Goal: Task Accomplishment & Management: Use online tool/utility

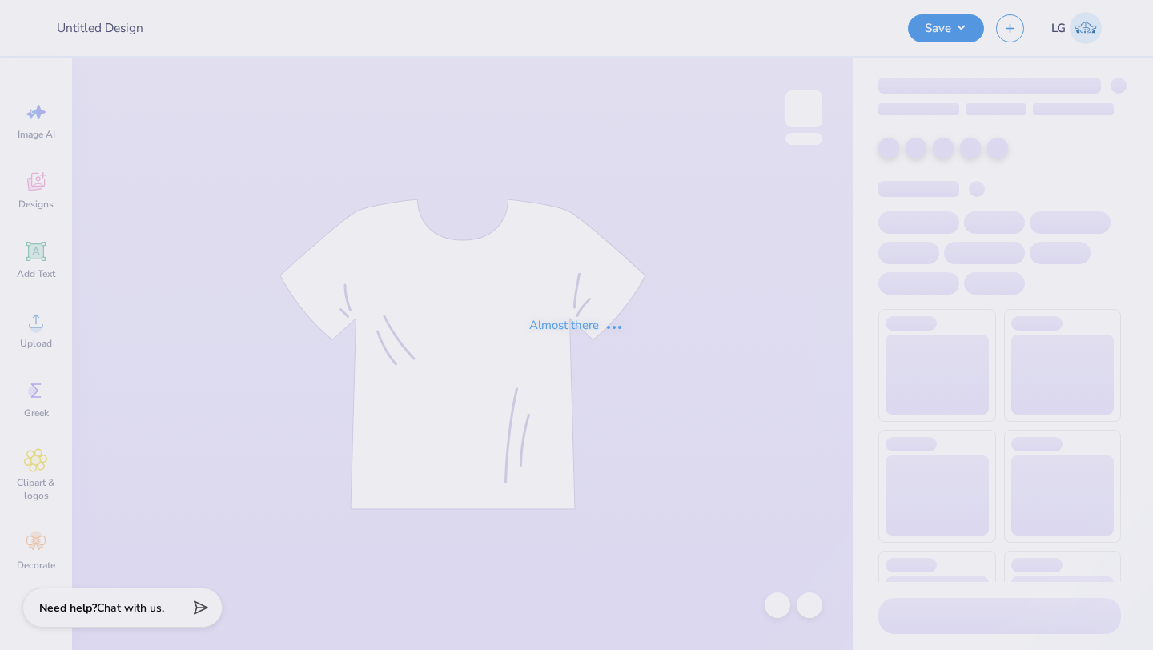
type input "KDPhi"
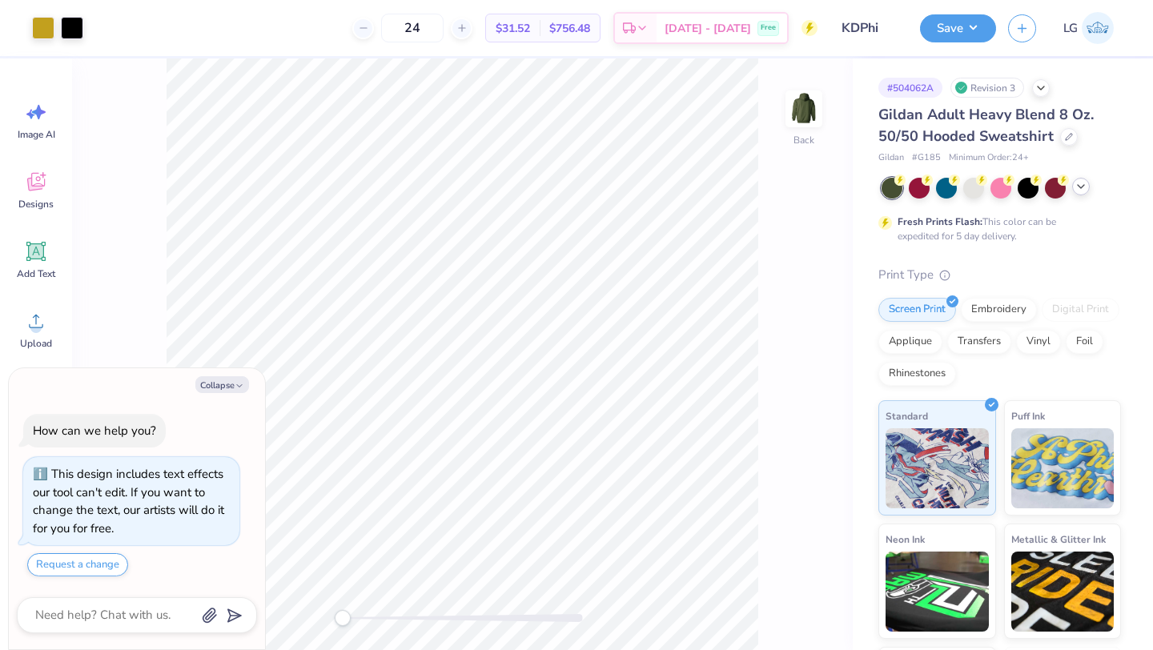
click at [1079, 187] on icon at bounding box center [1081, 186] width 13 height 13
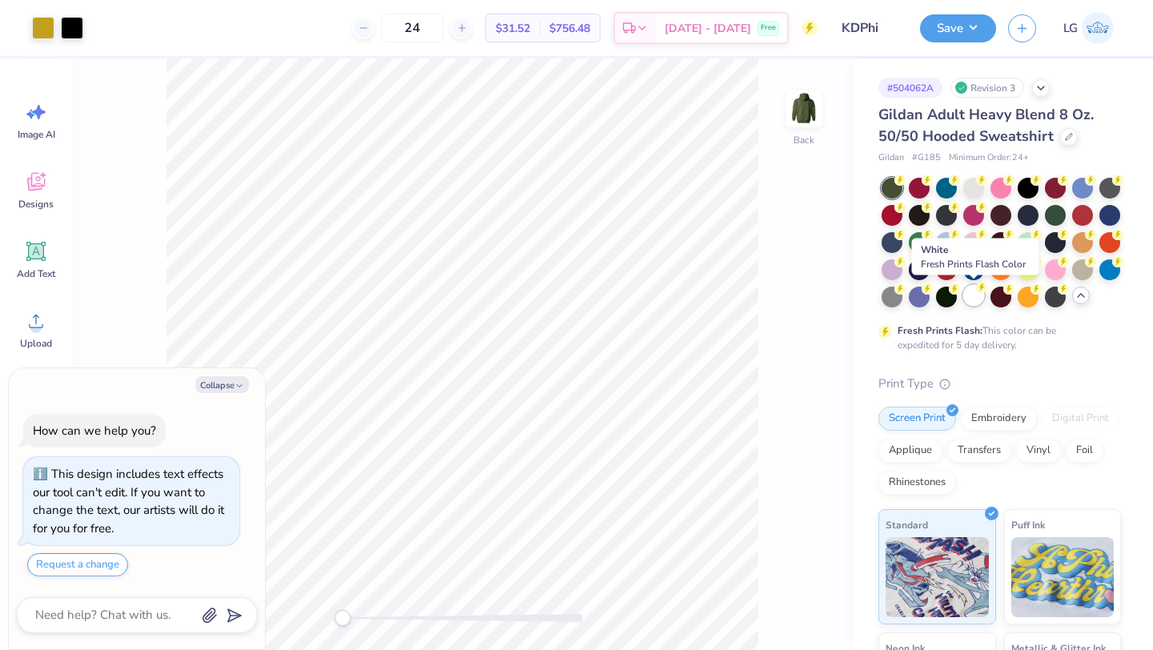
click at [972, 306] on div at bounding box center [974, 295] width 21 height 21
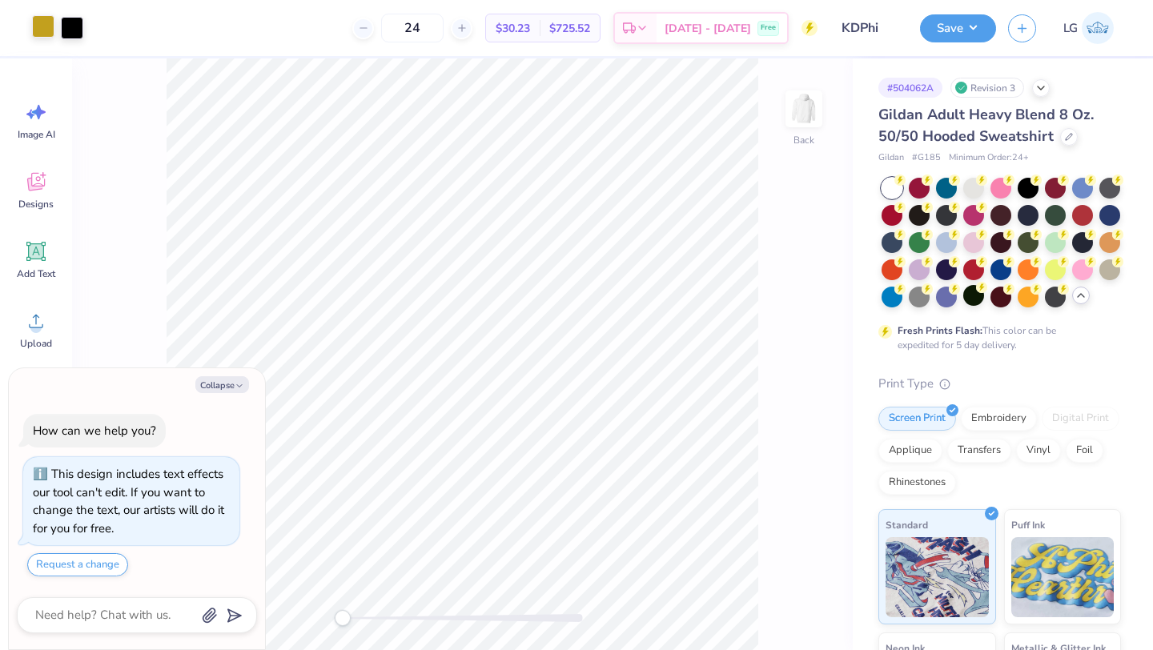
click at [47, 16] on div at bounding box center [43, 26] width 22 height 22
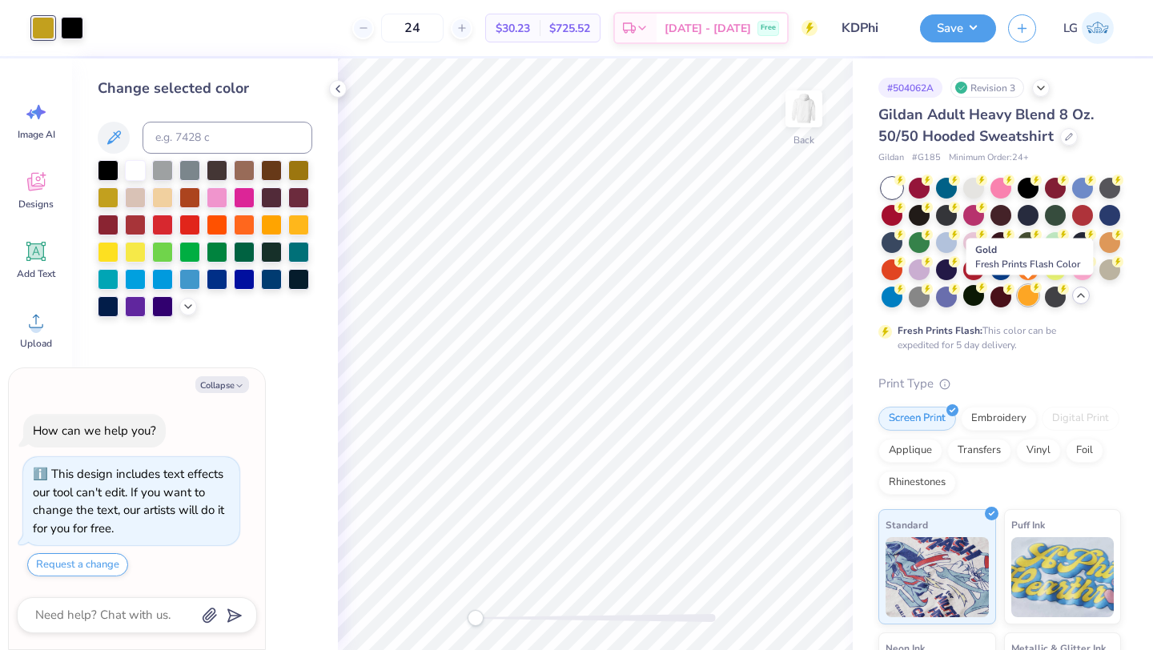
click at [1025, 295] on div at bounding box center [1028, 295] width 21 height 21
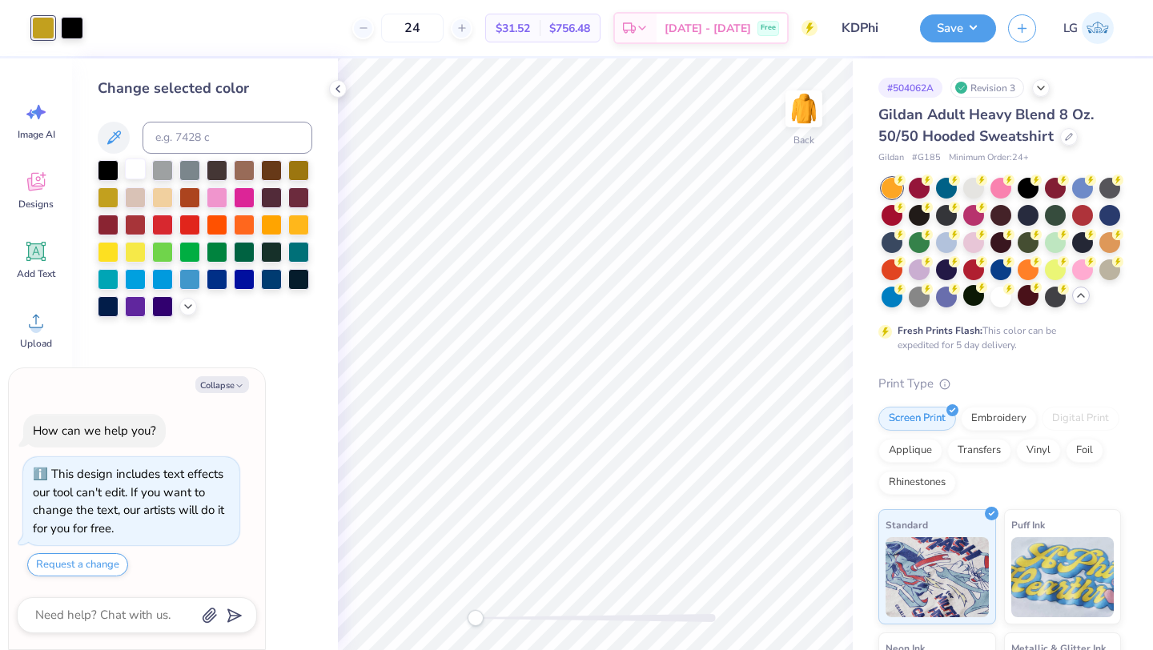
click at [143, 170] on div at bounding box center [135, 169] width 21 height 21
click at [169, 167] on div at bounding box center [162, 169] width 21 height 21
click at [72, 30] on div at bounding box center [72, 26] width 22 height 22
click at [137, 174] on div at bounding box center [135, 169] width 21 height 21
click at [44, 38] on div at bounding box center [43, 26] width 22 height 22
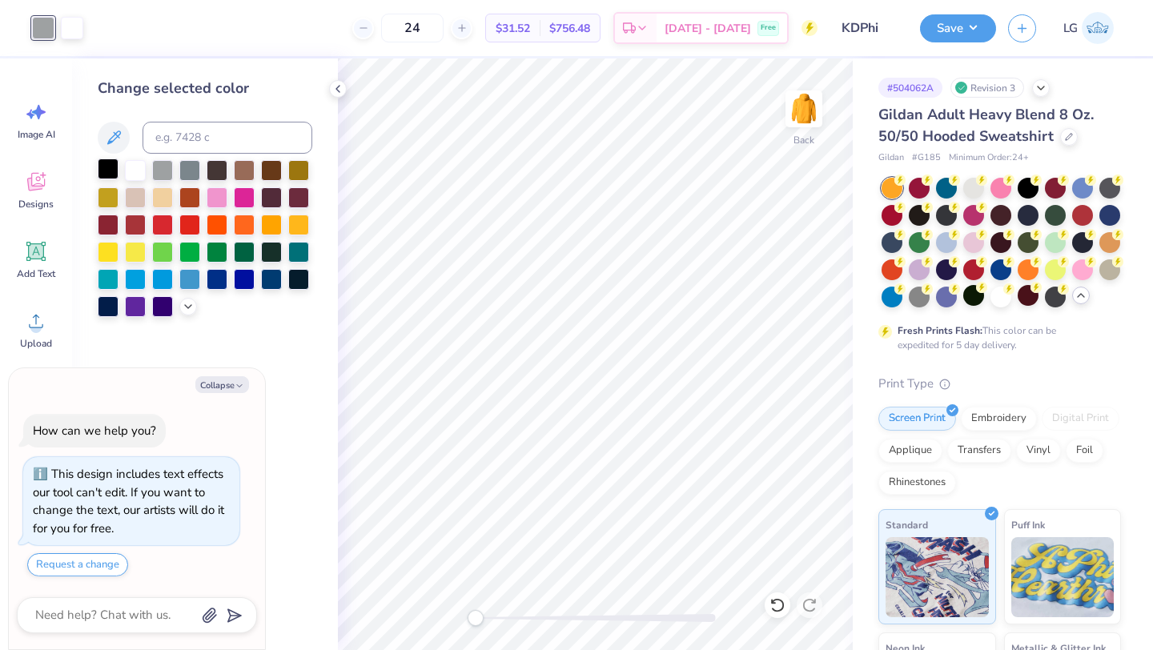
click at [111, 176] on div at bounding box center [108, 169] width 21 height 21
click at [112, 191] on div at bounding box center [108, 196] width 21 height 21
click at [73, 23] on div at bounding box center [72, 26] width 22 height 22
click at [114, 173] on div at bounding box center [108, 169] width 21 height 21
click at [43, 29] on div at bounding box center [43, 26] width 22 height 22
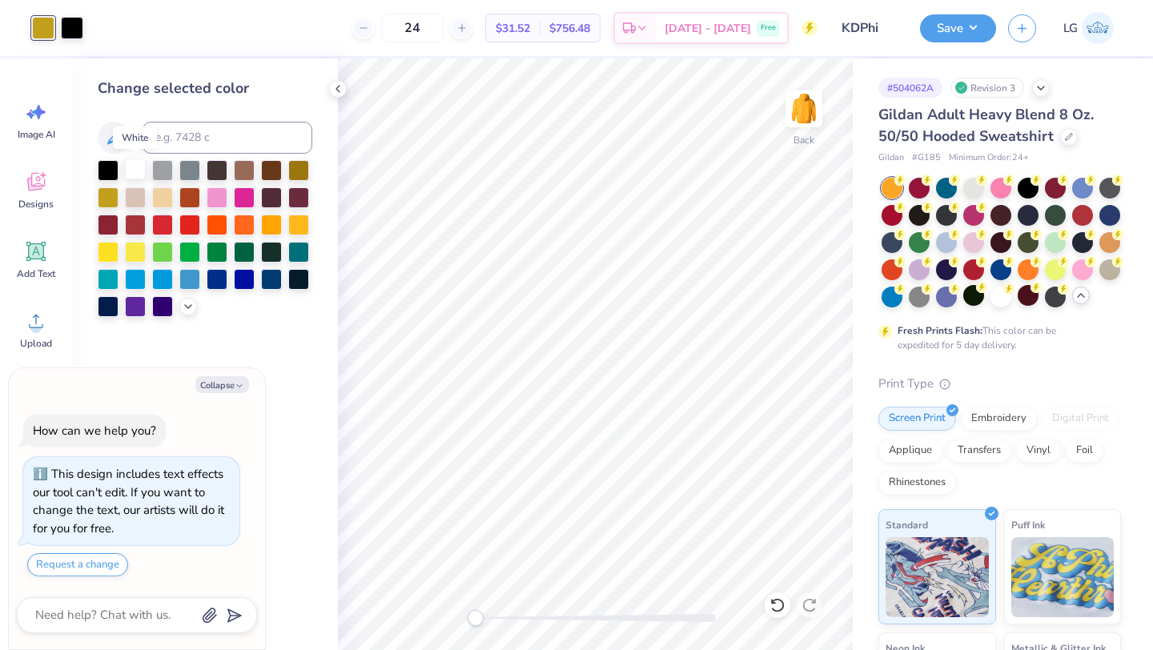
click at [131, 166] on div at bounding box center [135, 169] width 21 height 21
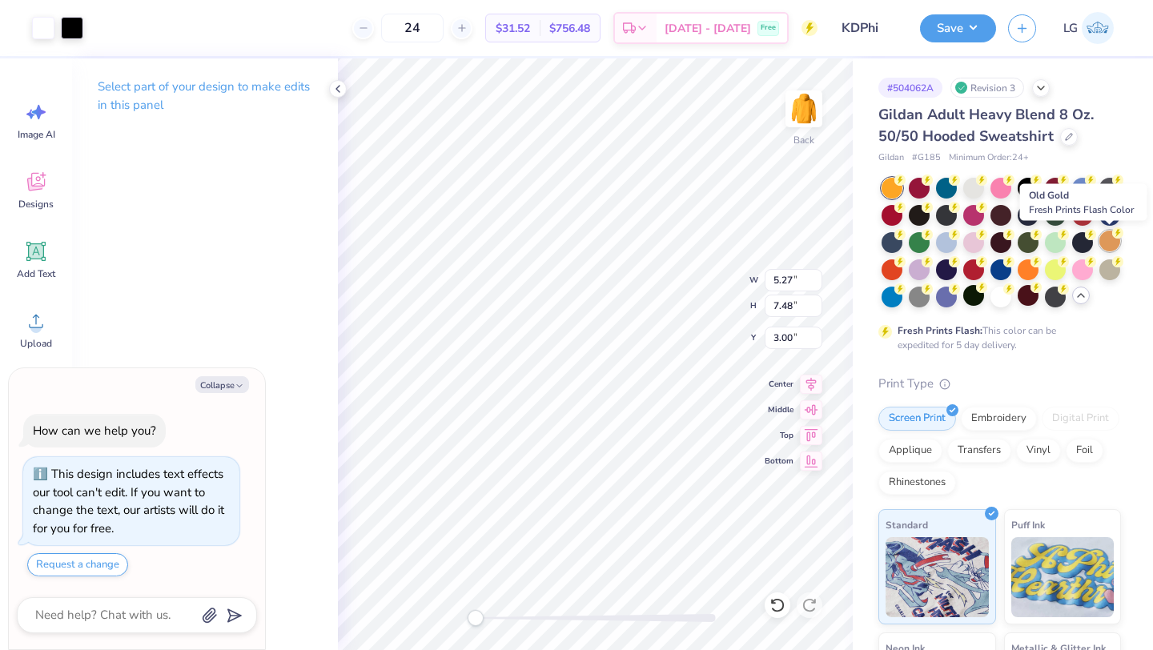
click at [1113, 244] on div at bounding box center [1110, 241] width 21 height 21
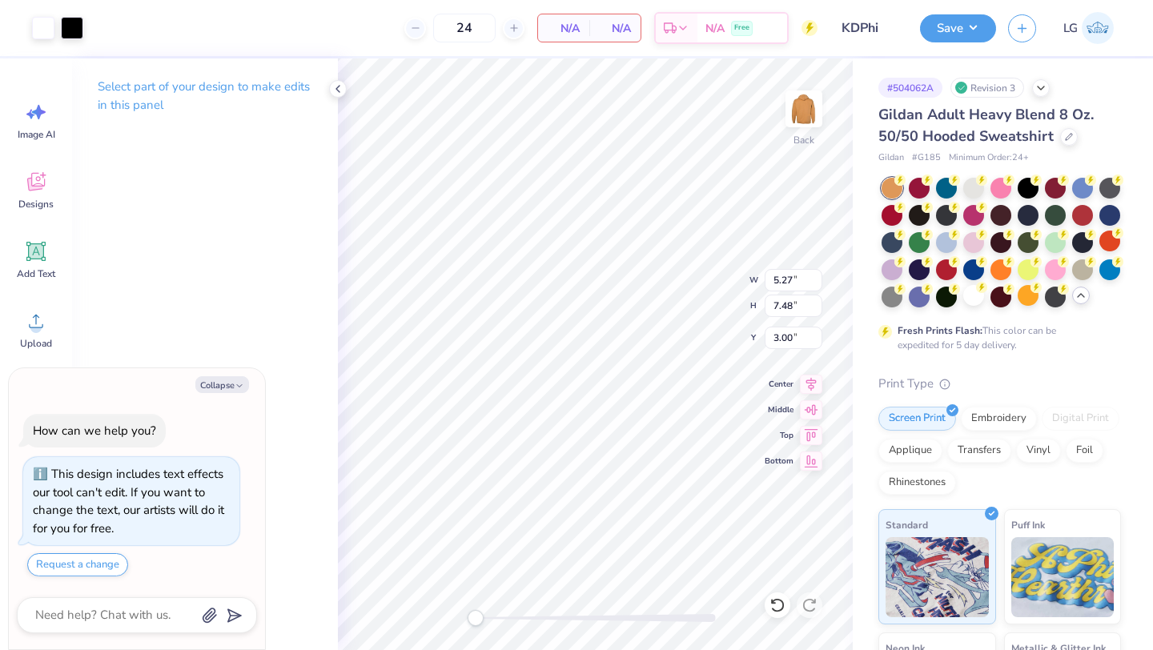
type textarea "x"
type input "5.49"
type input "7.78"
type input "2.69"
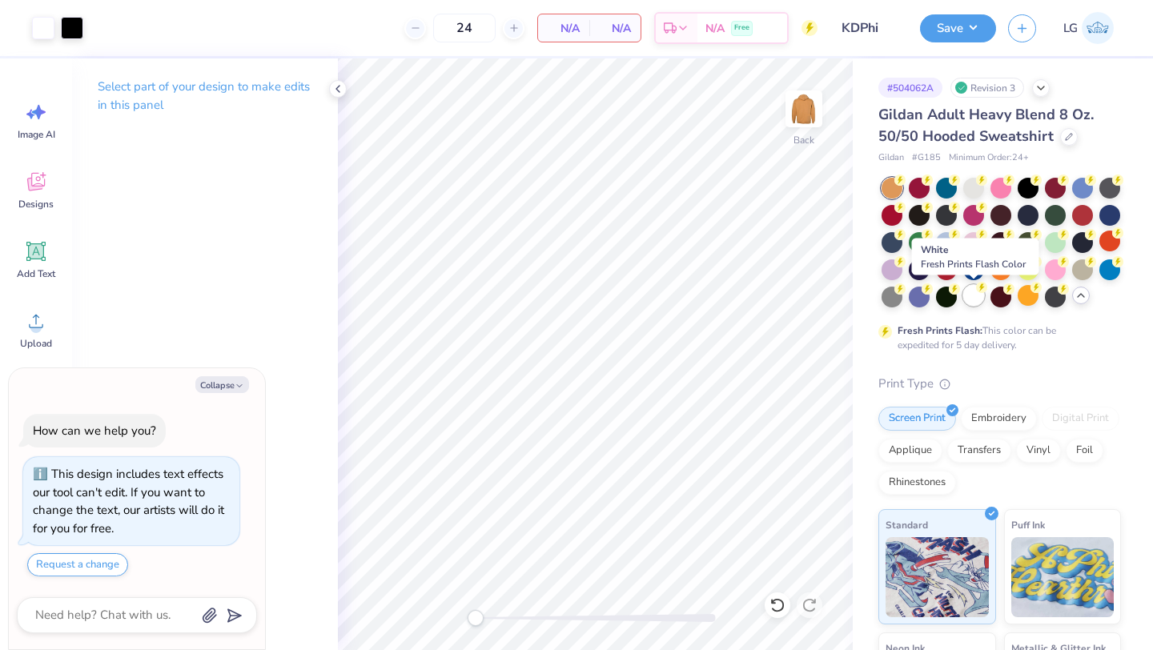
click at [979, 298] on div at bounding box center [974, 295] width 21 height 21
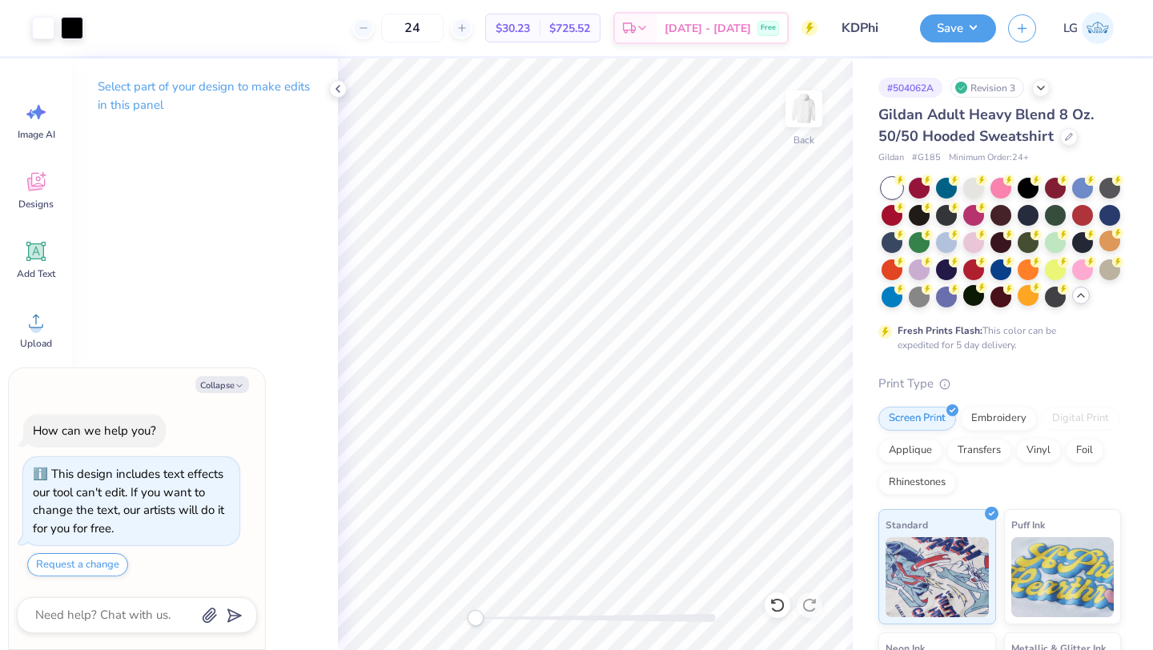
click at [952, 43] on div "Save LG" at bounding box center [1036, 28] width 233 height 56
click at [960, 29] on button "Save" at bounding box center [958, 26] width 76 height 28
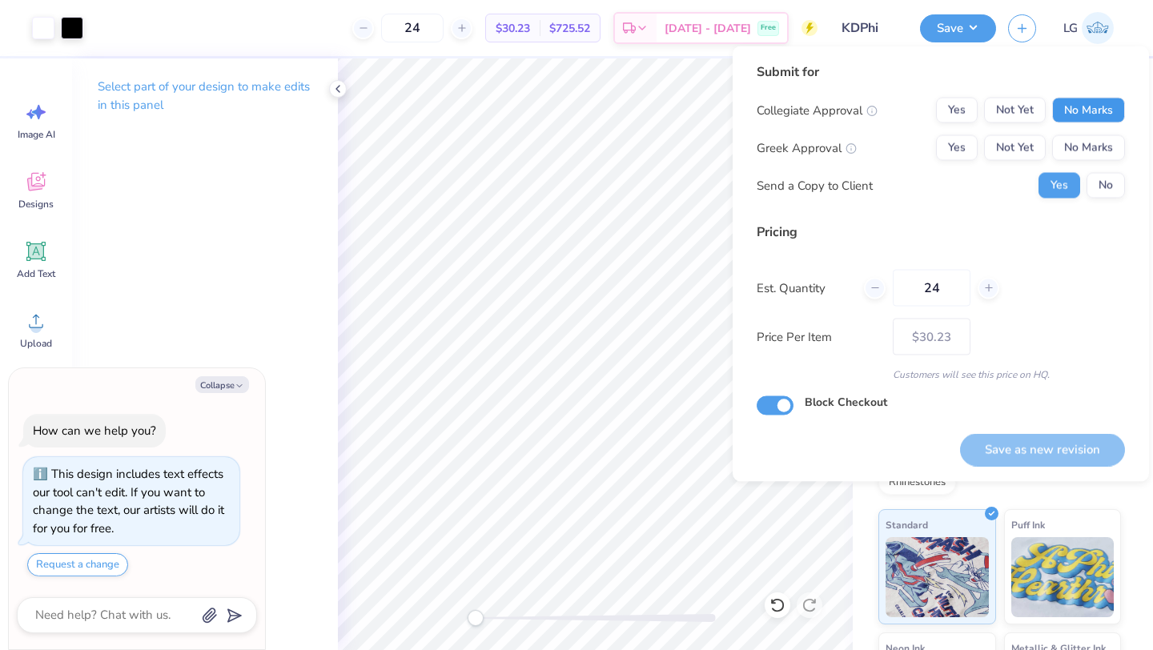
click at [1104, 100] on button "No Marks" at bounding box center [1088, 111] width 73 height 26
click at [1086, 145] on button "No Marks" at bounding box center [1088, 148] width 73 height 26
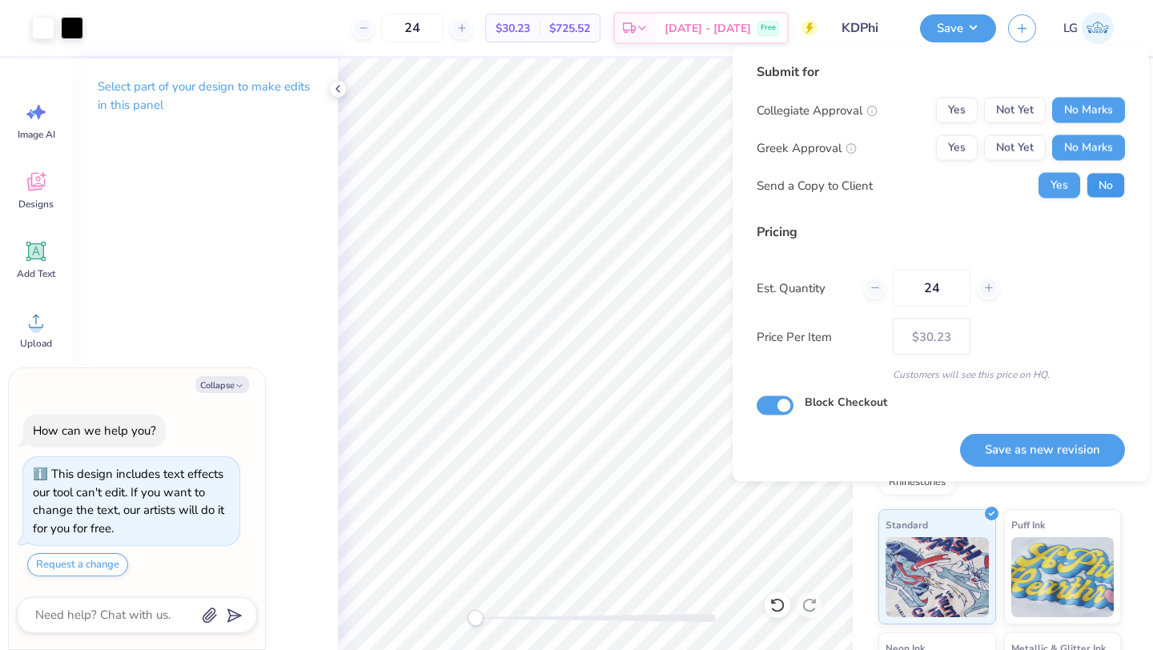
click at [1094, 178] on button "No" at bounding box center [1106, 186] width 38 height 26
click at [1012, 441] on button "Save as new revision" at bounding box center [1042, 449] width 165 height 33
type textarea "x"
type input "– –"
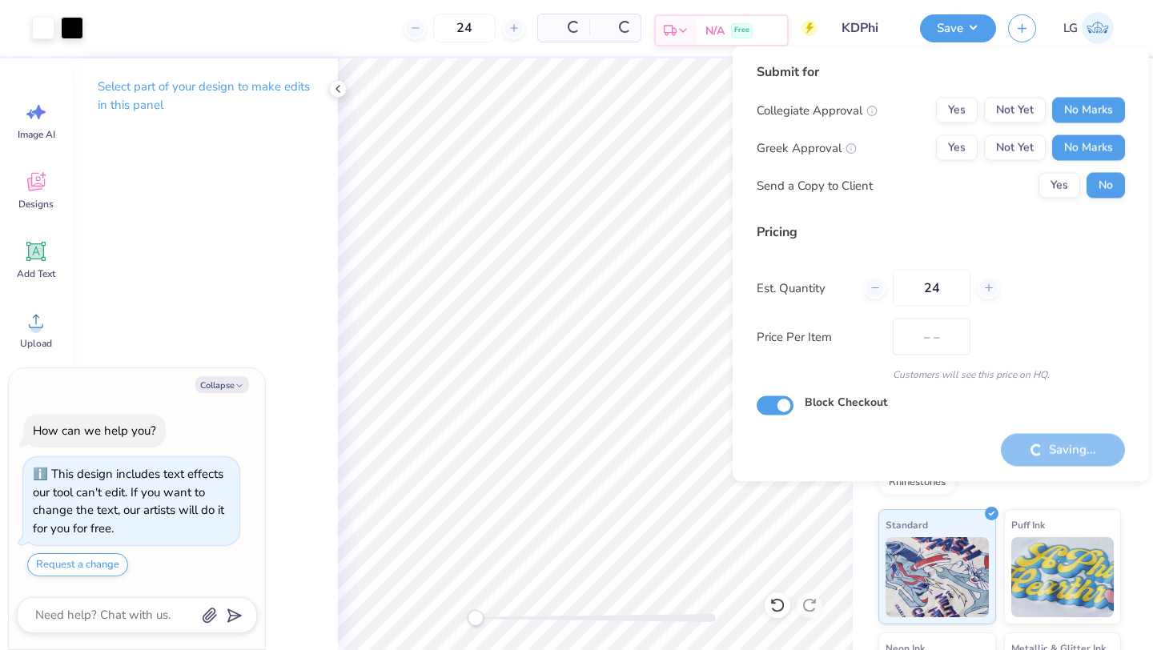
type textarea "x"
type input "$30.23"
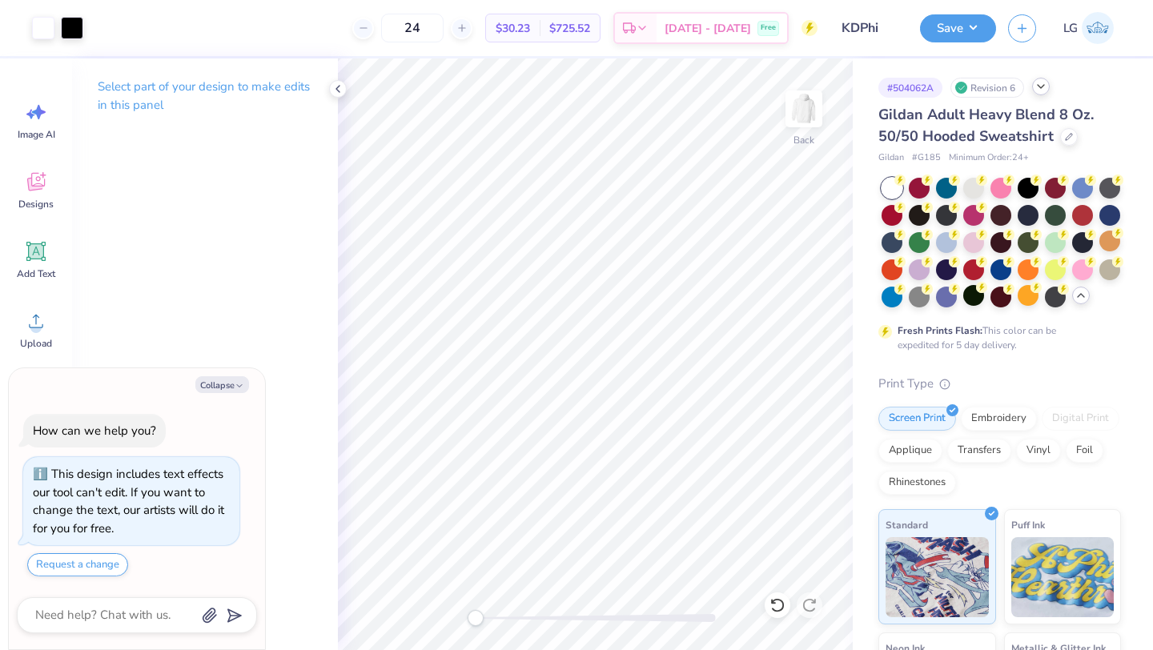
click at [1040, 93] on div at bounding box center [1041, 87] width 18 height 18
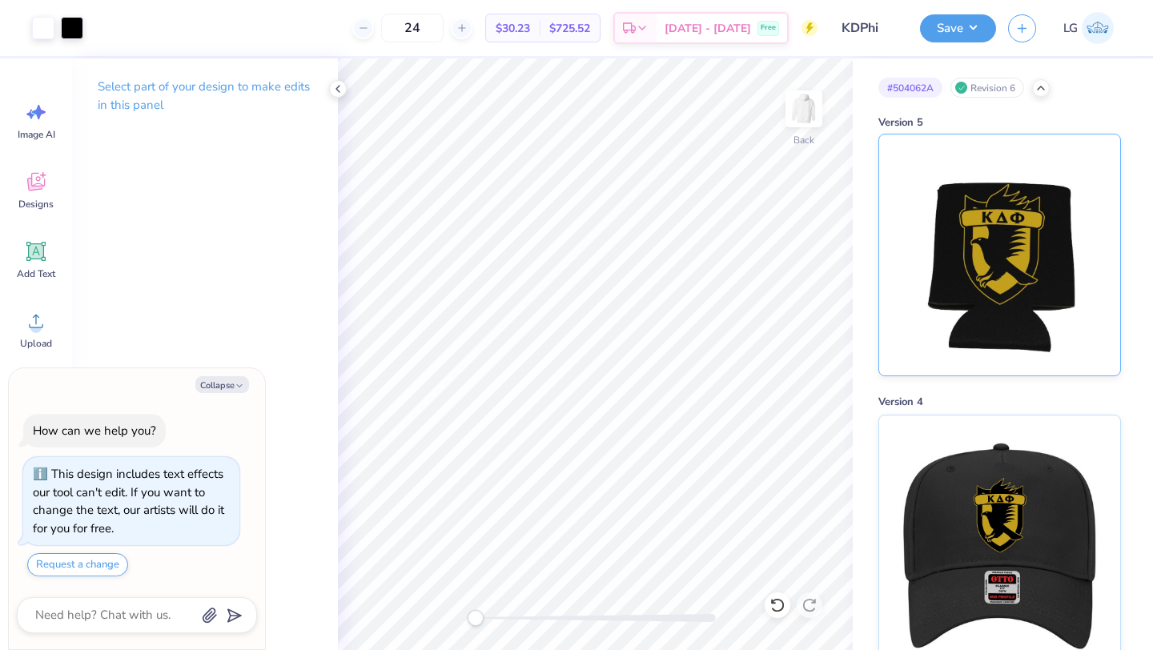
click at [1012, 276] on img at bounding box center [999, 255] width 199 height 241
type textarea "x"
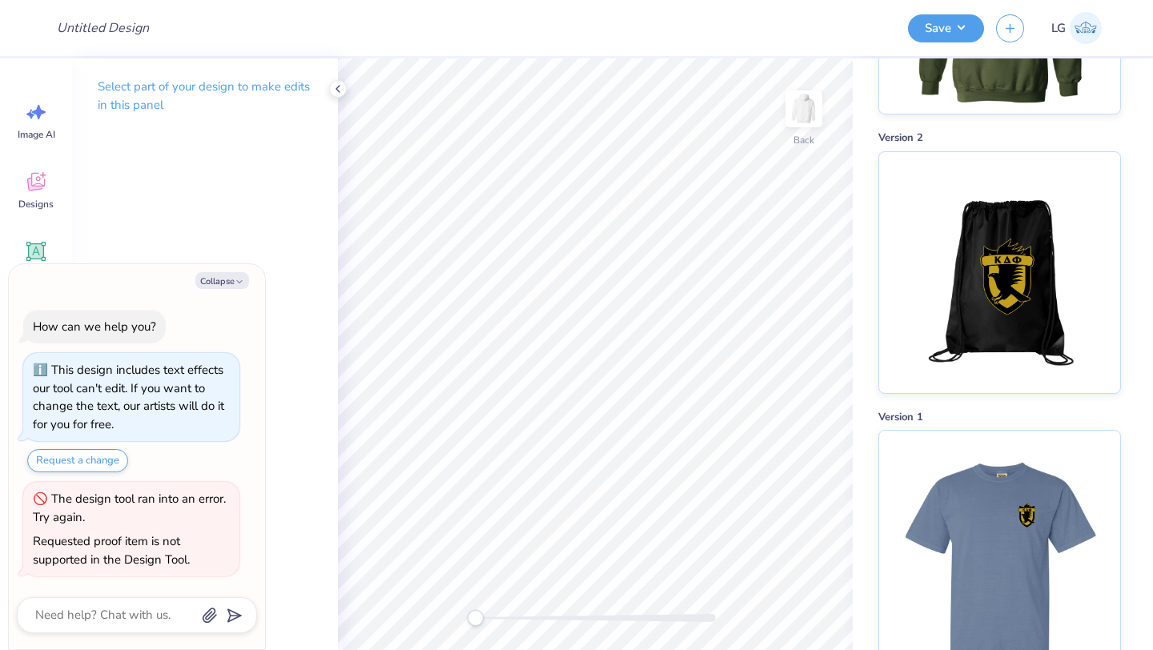
scroll to position [1087, 0]
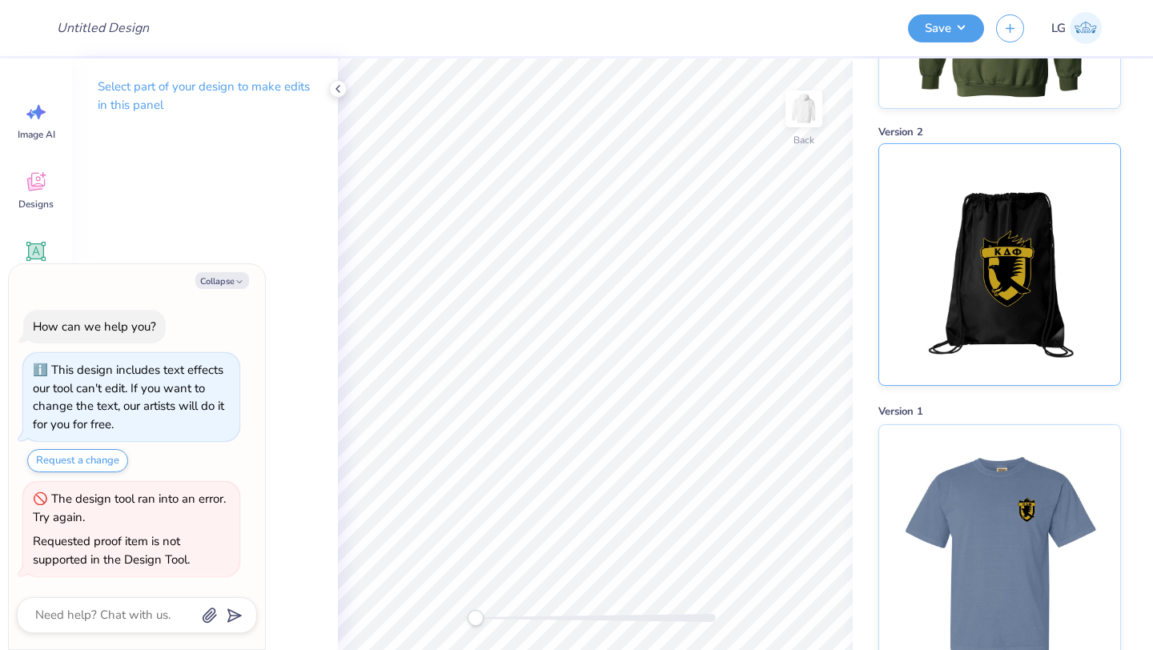
click at [1034, 282] on img at bounding box center [999, 264] width 199 height 241
type textarea "x"
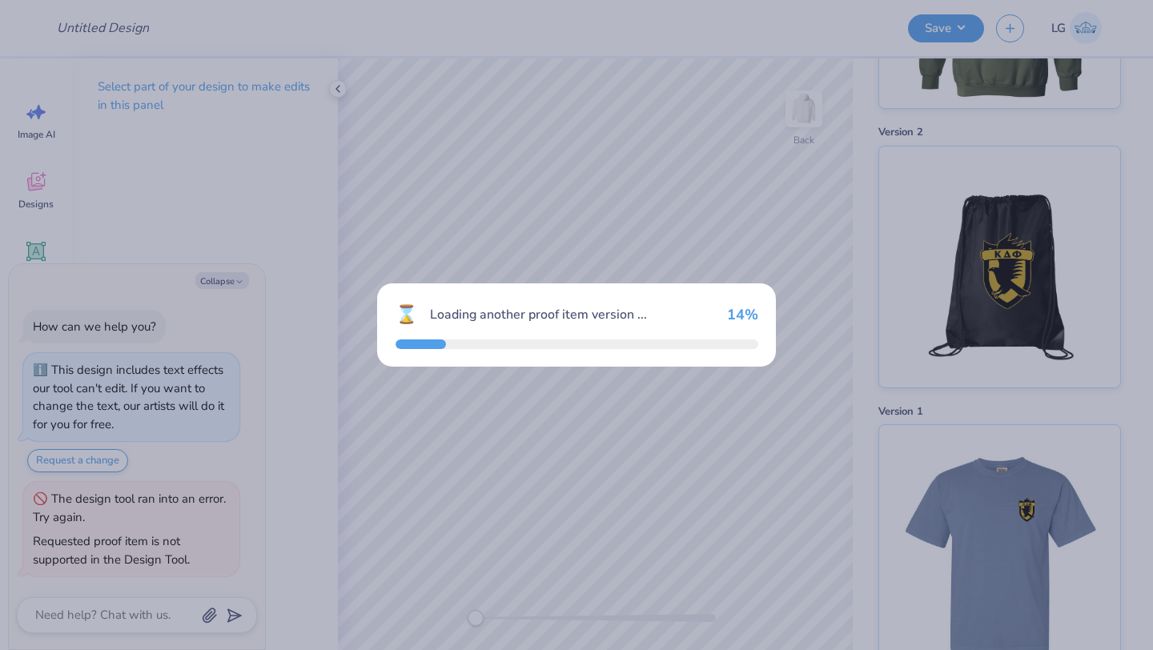
type input "KDPhi"
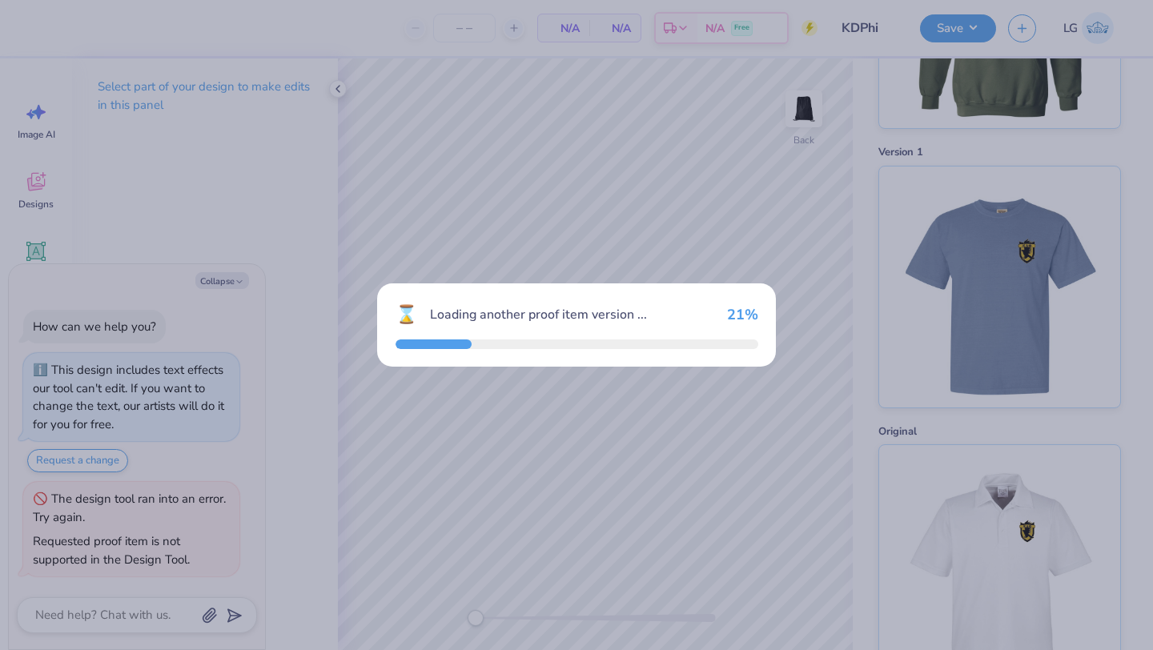
type textarea "x"
type input "24"
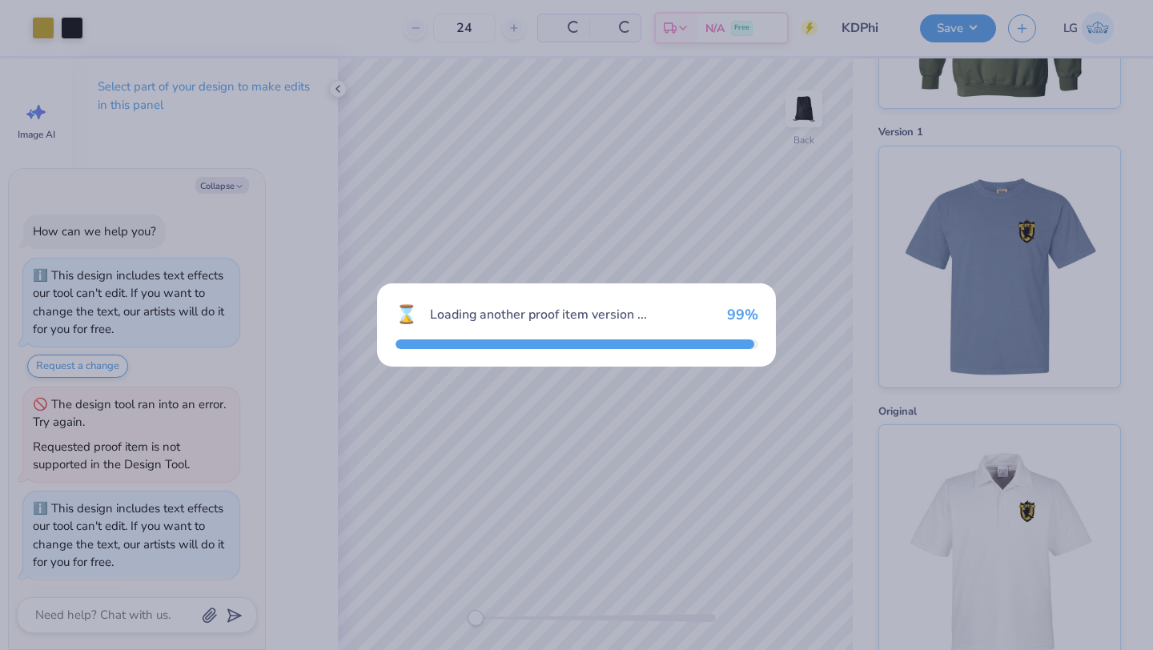
scroll to position [34, 0]
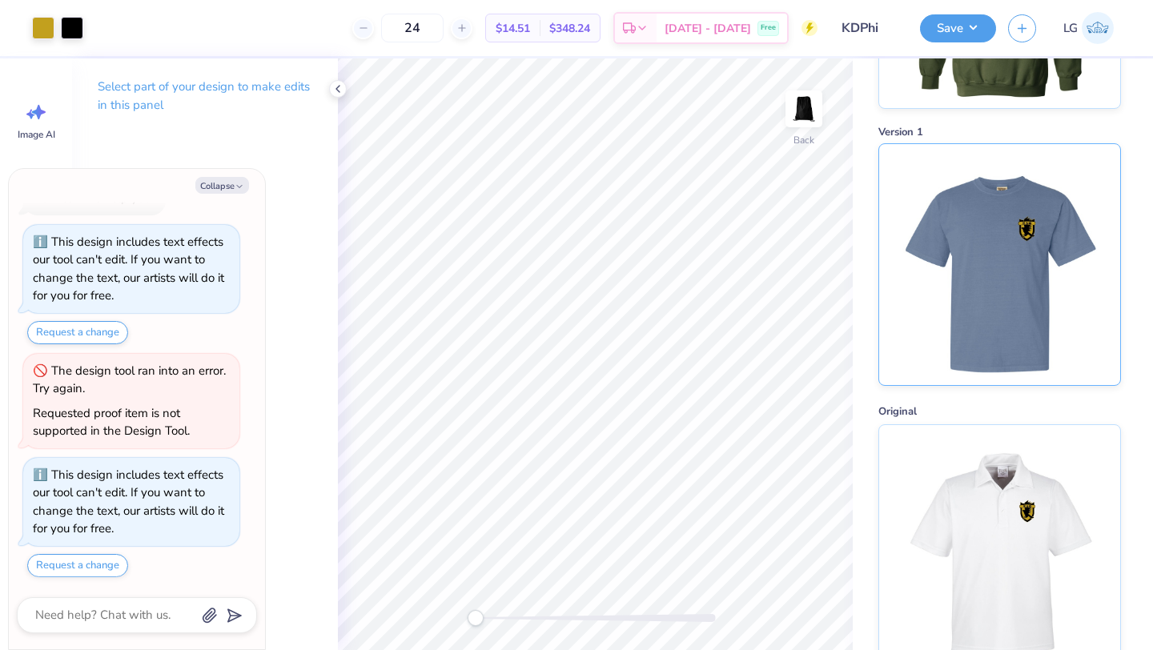
click at [982, 284] on img at bounding box center [999, 264] width 199 height 241
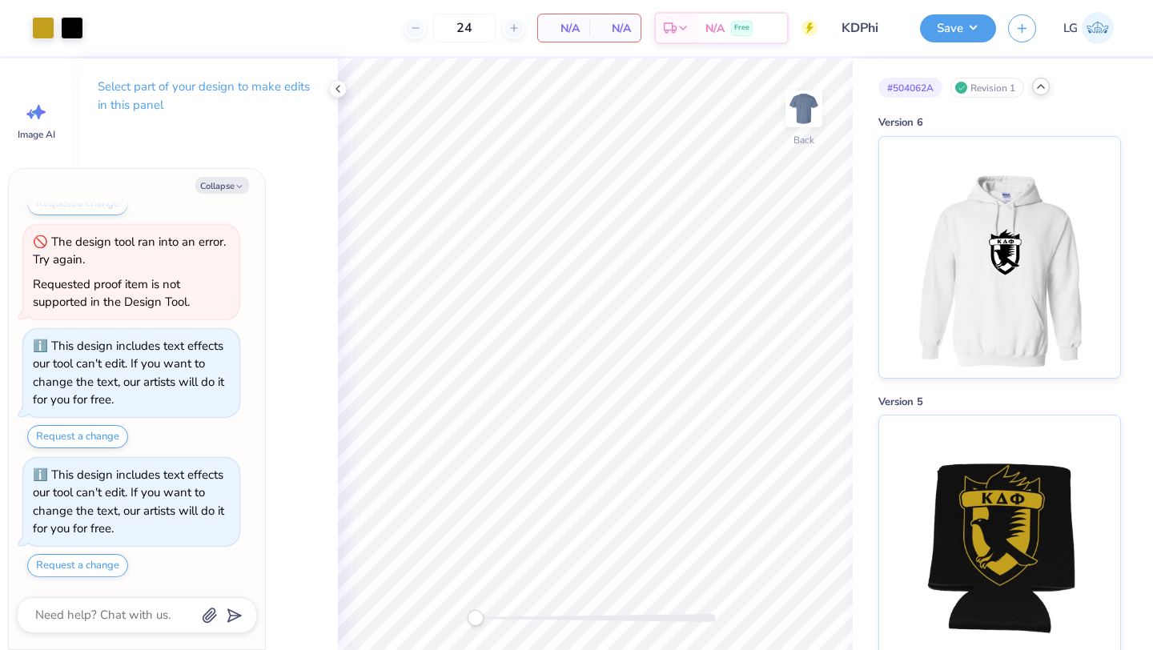
click at [1036, 87] on icon at bounding box center [1041, 86] width 13 height 13
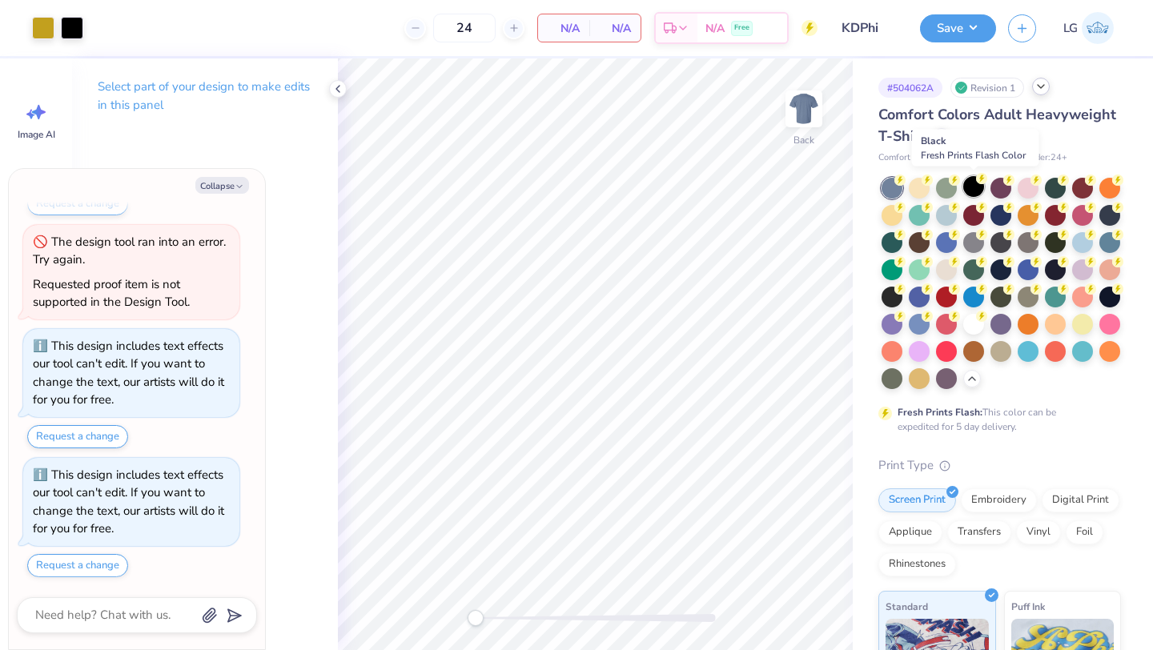
click at [976, 187] on div at bounding box center [974, 186] width 21 height 21
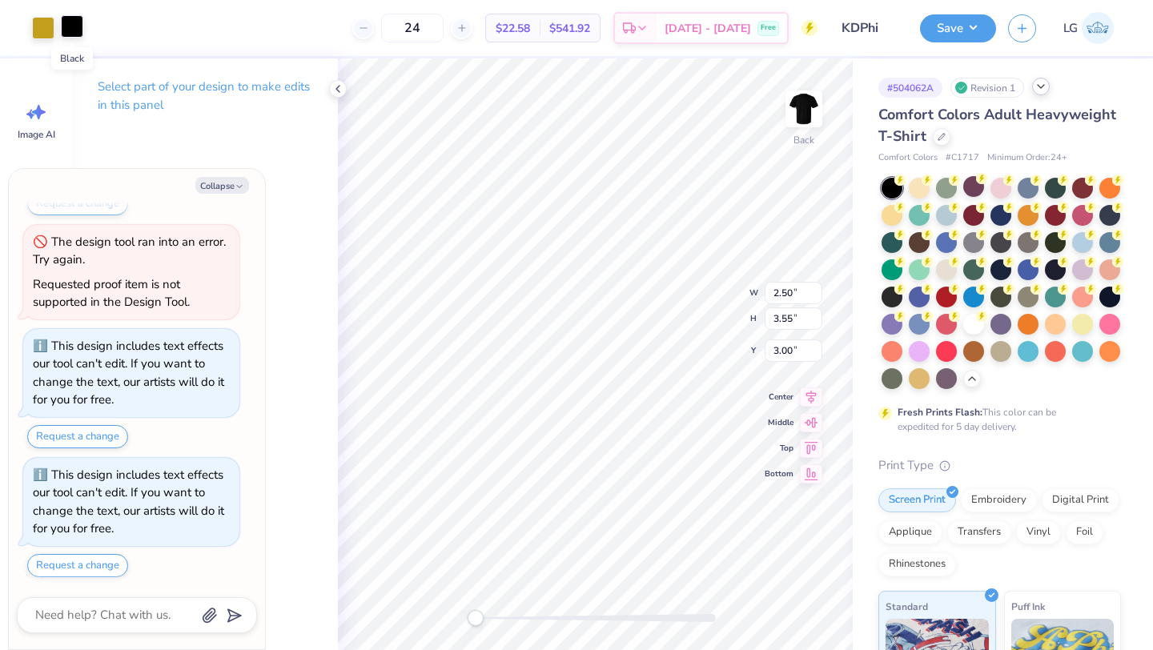
click at [77, 26] on div at bounding box center [72, 26] width 22 height 22
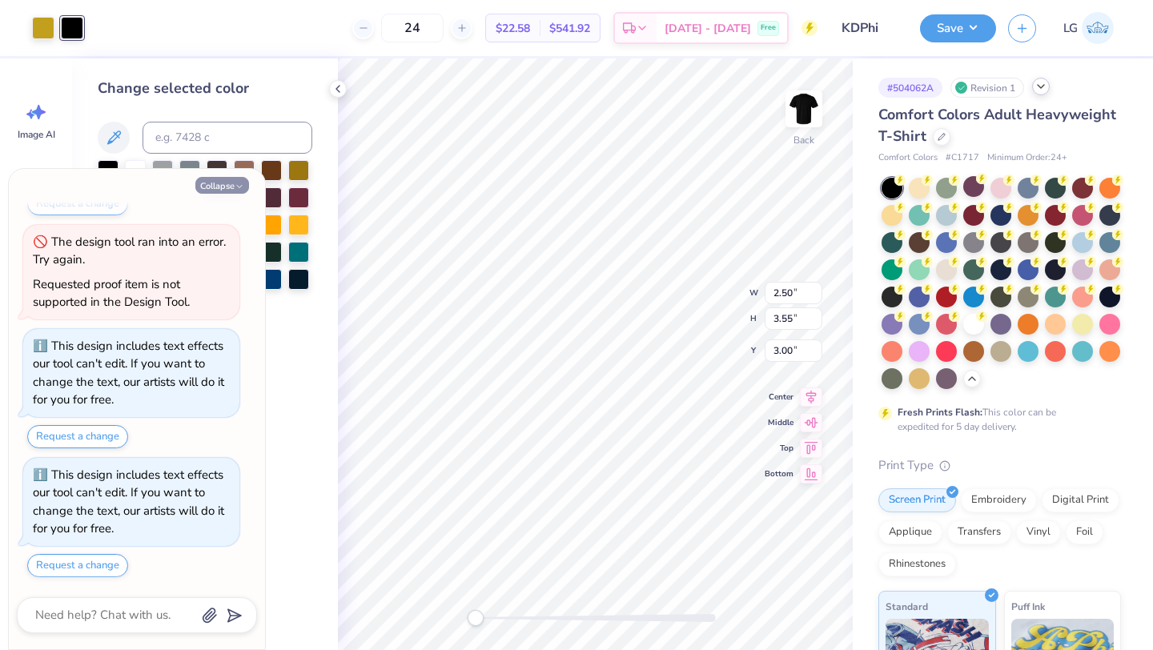
click at [220, 181] on button "Collapse" at bounding box center [222, 185] width 54 height 17
type textarea "x"
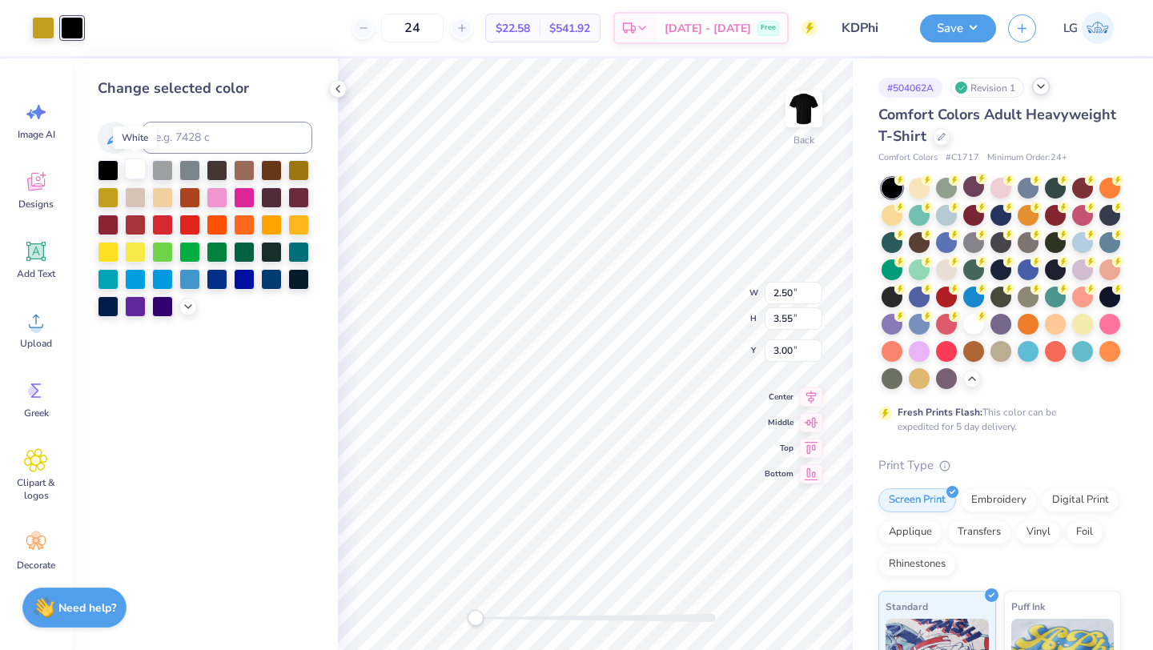
click at [139, 177] on div at bounding box center [135, 169] width 21 height 21
click at [109, 174] on div at bounding box center [108, 169] width 21 height 21
type input "4.13"
type input "5.86"
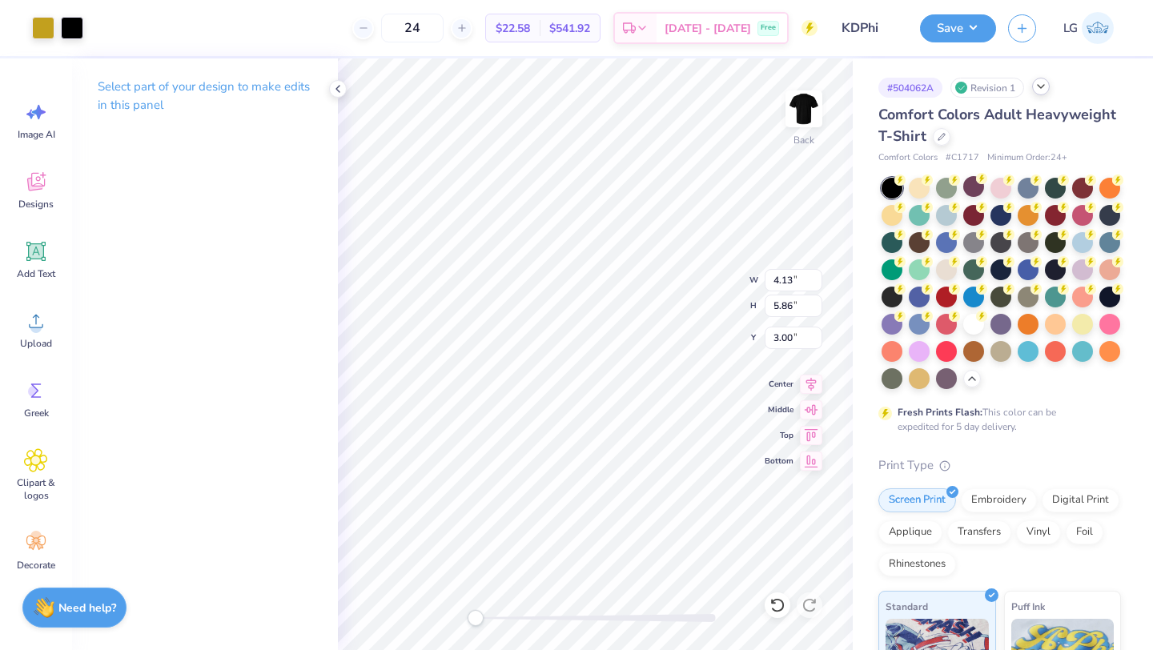
type input "2.57"
type input "3.65"
click at [940, 26] on button "Save" at bounding box center [958, 26] width 76 height 28
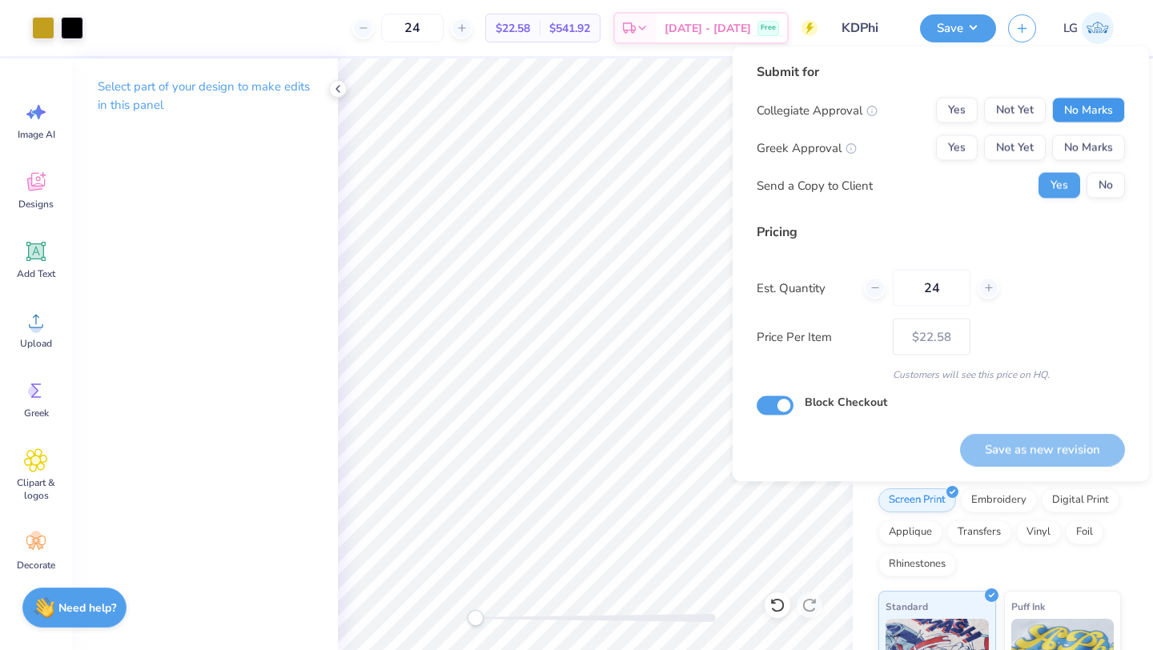
click at [1111, 119] on button "No Marks" at bounding box center [1088, 111] width 73 height 26
click at [1090, 162] on div "Collegiate Approval Yes Not Yet No Marks Greek Approval Yes Not Yet No Marks Se…" at bounding box center [941, 148] width 368 height 101
click at [1115, 149] on button "No Marks" at bounding box center [1088, 148] width 73 height 26
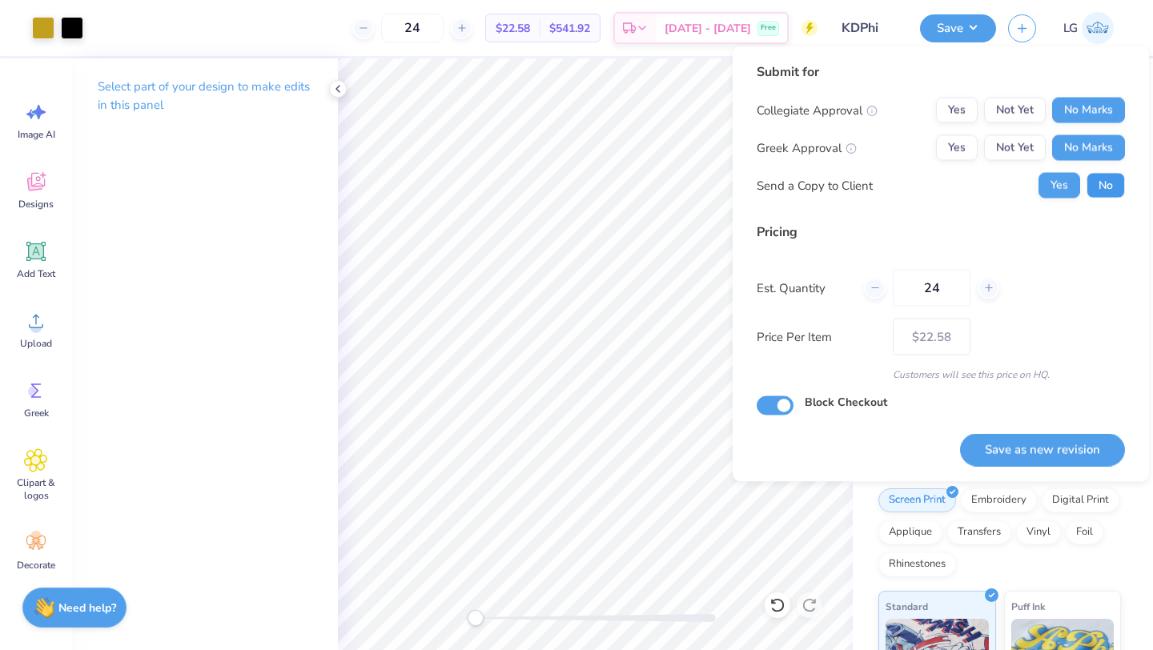
click at [1105, 187] on button "No" at bounding box center [1106, 186] width 38 height 26
click at [1027, 452] on button "Save as new revision" at bounding box center [1042, 449] width 165 height 33
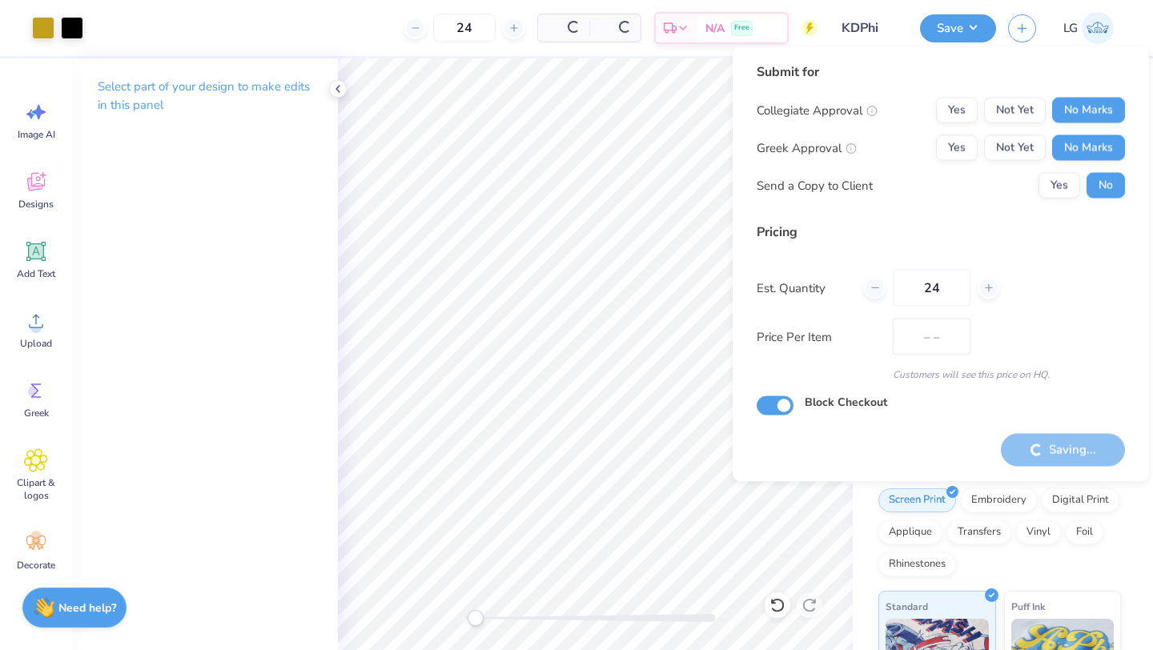
type input "$22.58"
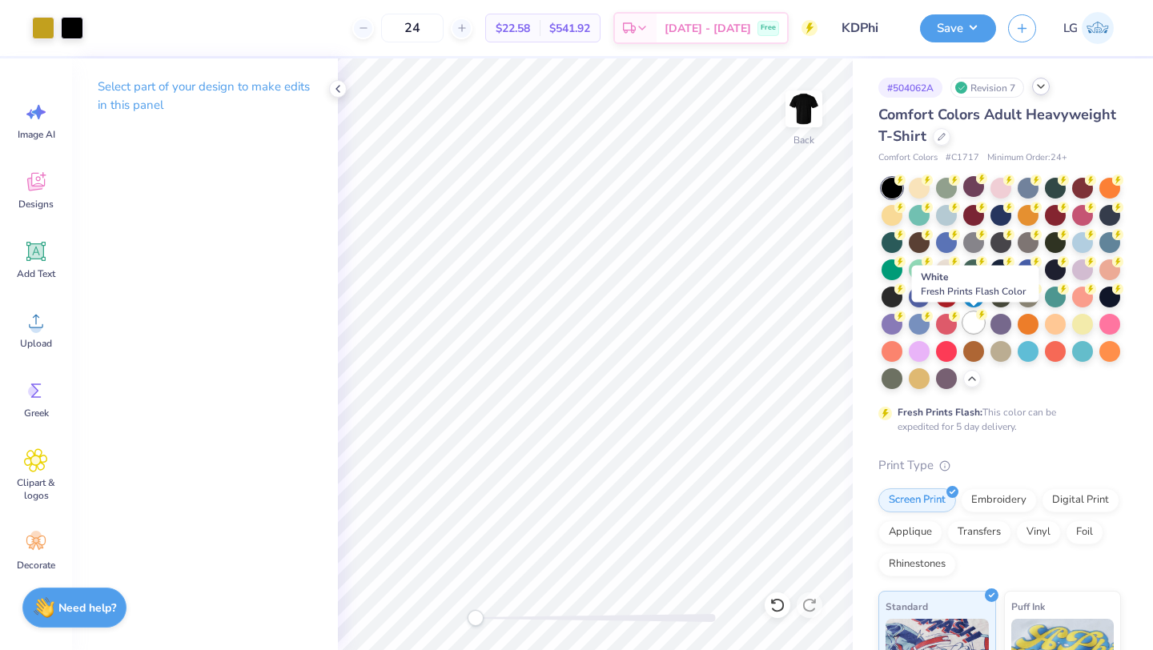
click at [975, 320] on div at bounding box center [974, 322] width 21 height 21
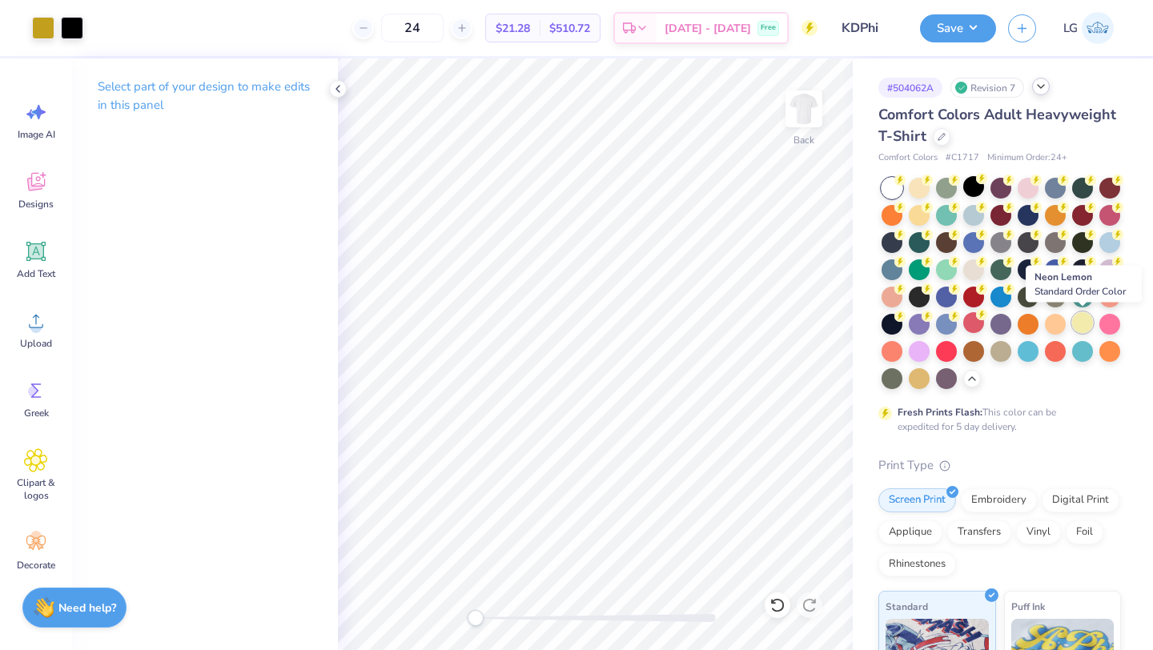
click at [1081, 319] on div at bounding box center [1082, 322] width 21 height 21
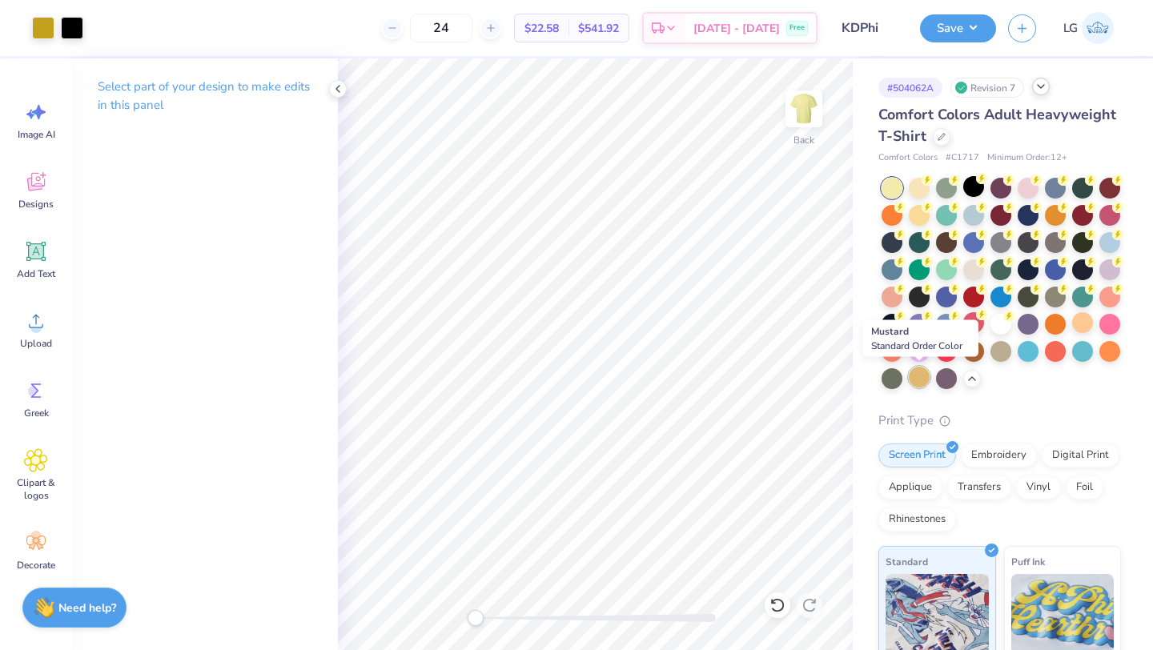
click at [916, 379] on div at bounding box center [919, 377] width 21 height 21
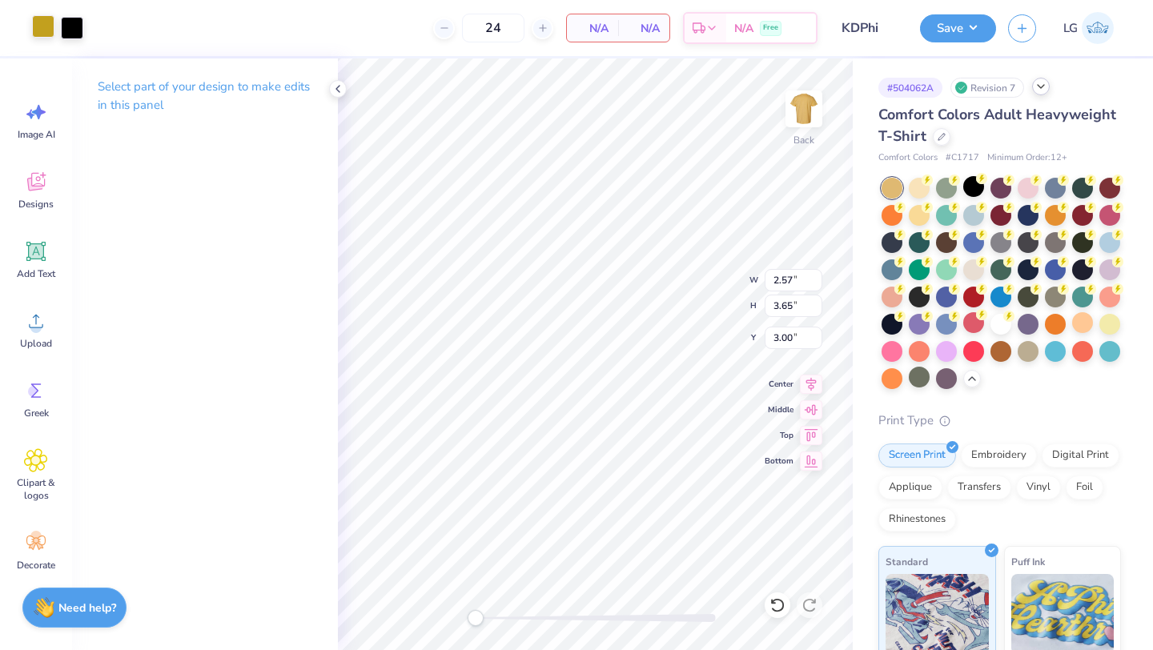
click at [41, 29] on div at bounding box center [43, 26] width 22 height 22
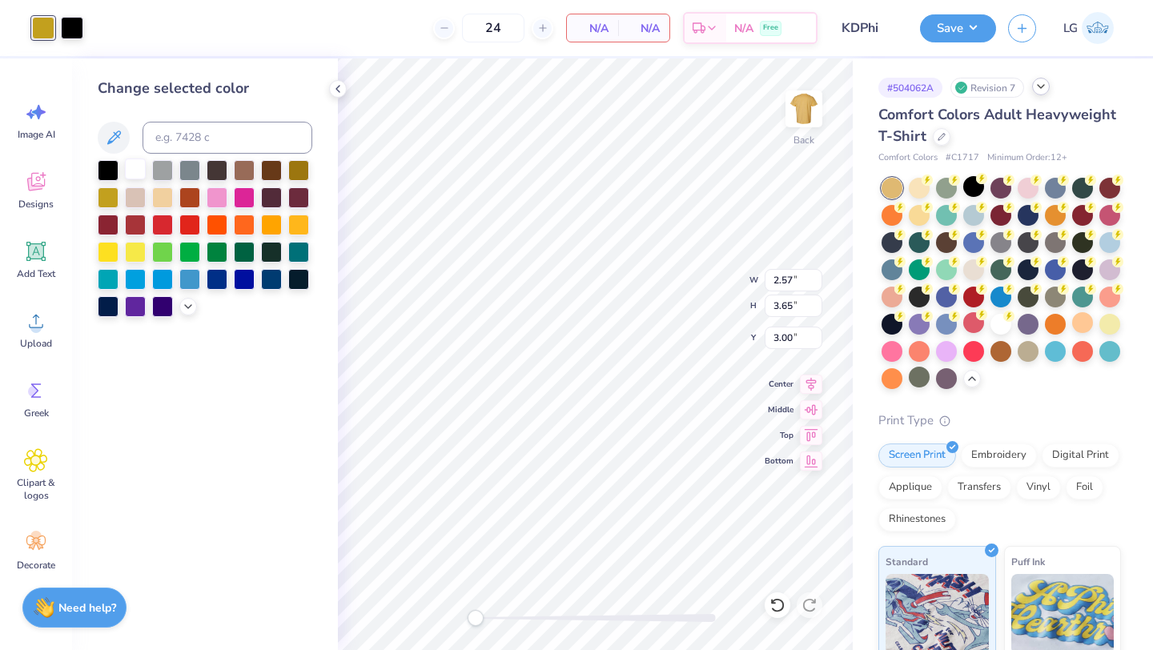
click at [137, 175] on div at bounding box center [135, 169] width 21 height 21
click at [192, 198] on div at bounding box center [189, 196] width 21 height 21
click at [69, 26] on div at bounding box center [72, 26] width 22 height 22
click at [143, 172] on div at bounding box center [135, 169] width 21 height 21
click at [49, 34] on div at bounding box center [43, 26] width 22 height 22
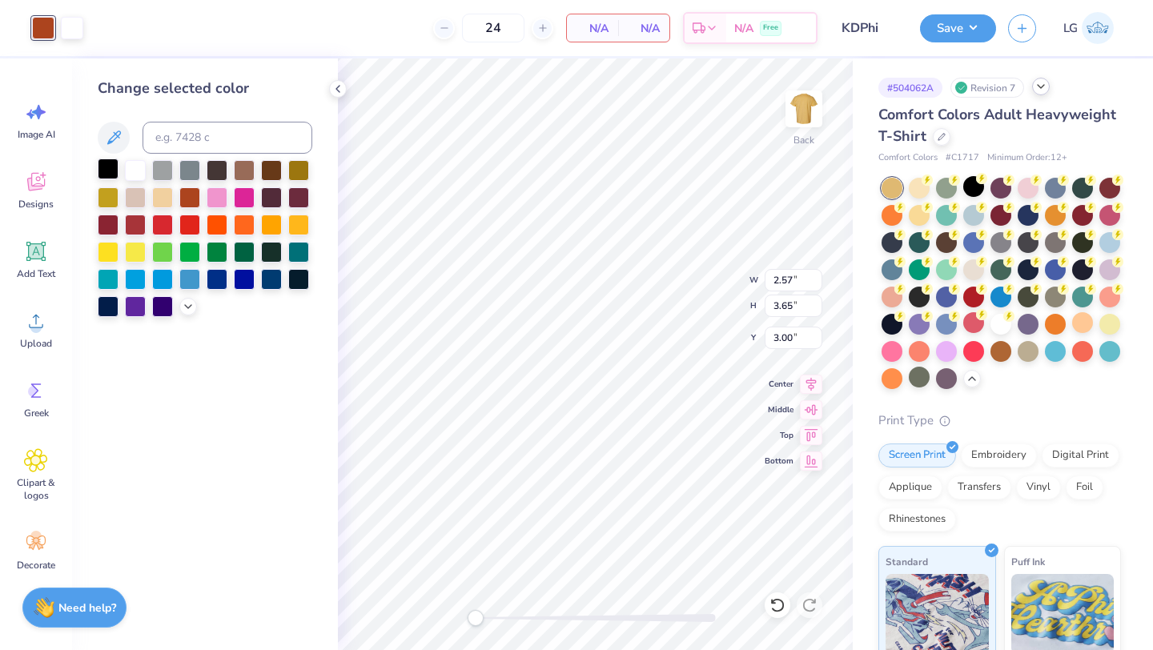
click at [117, 175] on div at bounding box center [108, 169] width 21 height 21
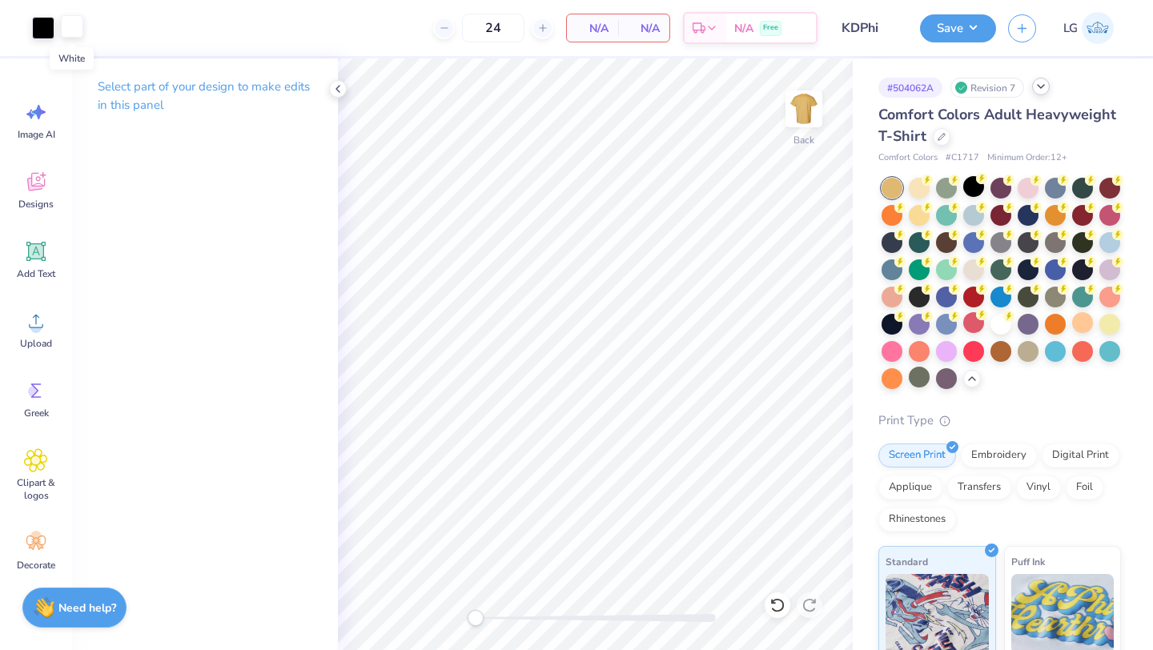
click at [71, 27] on div at bounding box center [72, 26] width 22 height 22
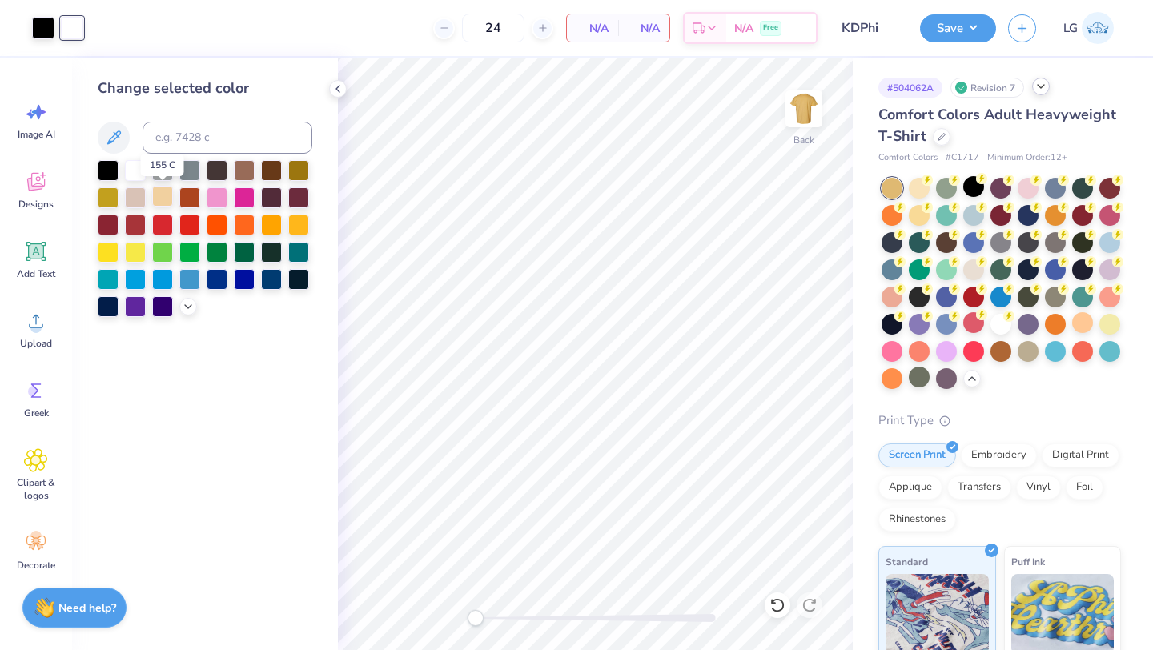
click at [163, 190] on div at bounding box center [162, 196] width 21 height 21
click at [39, 28] on div at bounding box center [43, 26] width 22 height 22
click at [137, 171] on div at bounding box center [135, 169] width 21 height 21
click at [74, 26] on div at bounding box center [72, 26] width 22 height 22
click at [108, 171] on div at bounding box center [108, 169] width 21 height 21
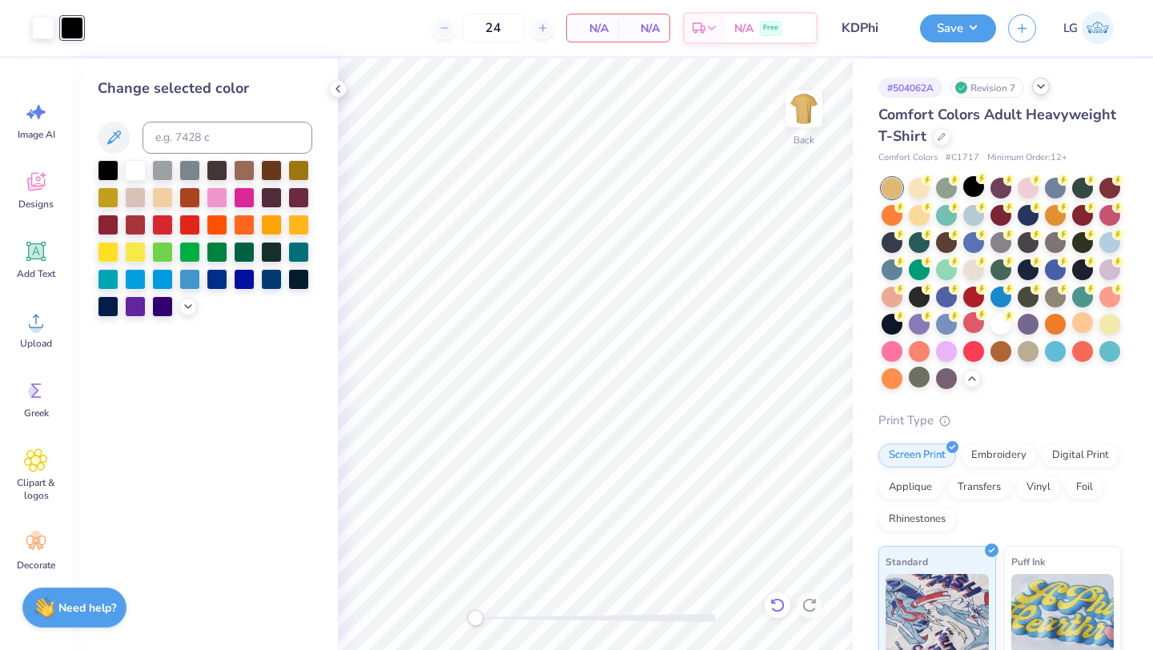
click at [783, 613] on icon at bounding box center [778, 606] width 16 height 16
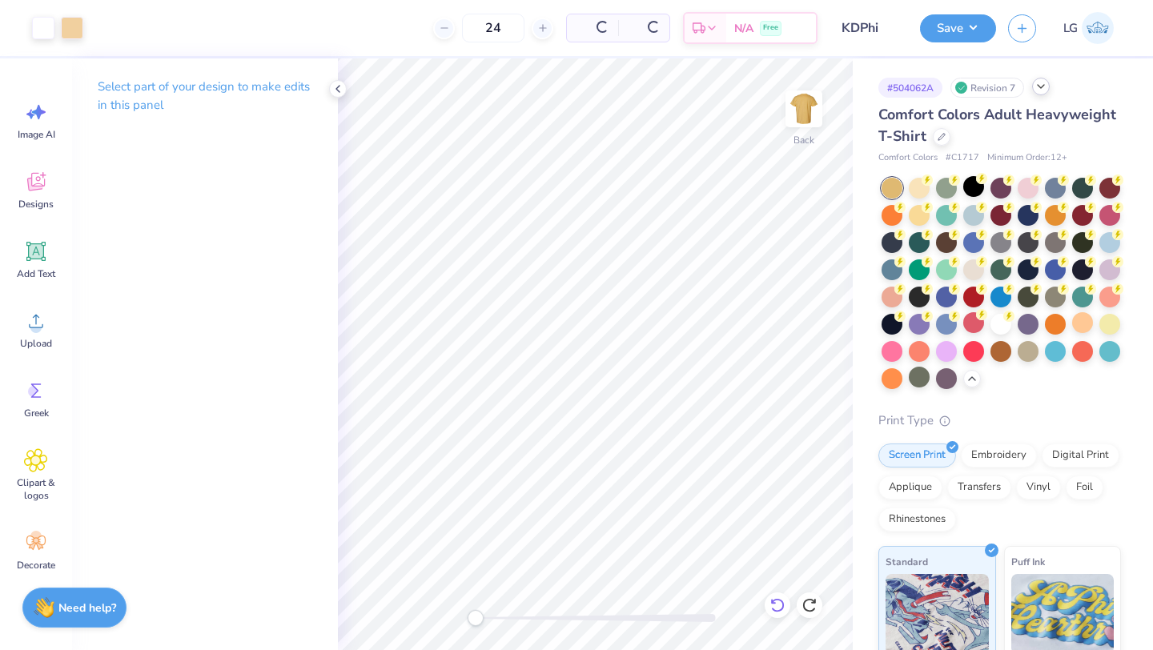
click at [783, 613] on icon at bounding box center [778, 606] width 16 height 16
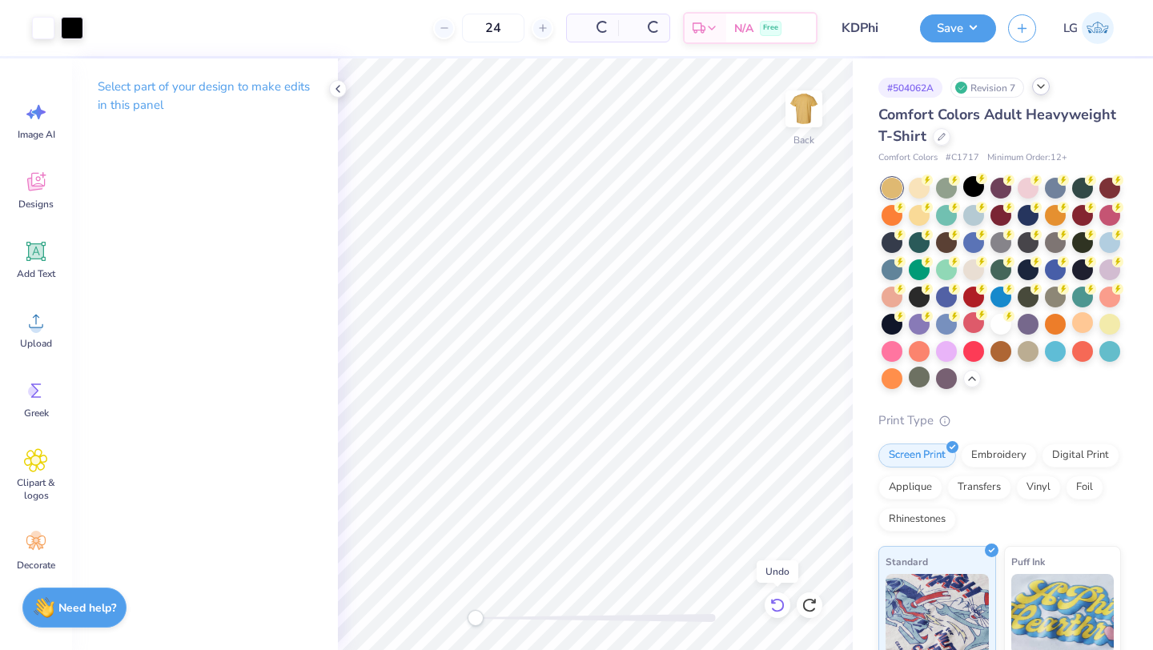
click at [783, 613] on icon at bounding box center [778, 606] width 16 height 16
click at [38, 25] on div at bounding box center [43, 26] width 22 height 22
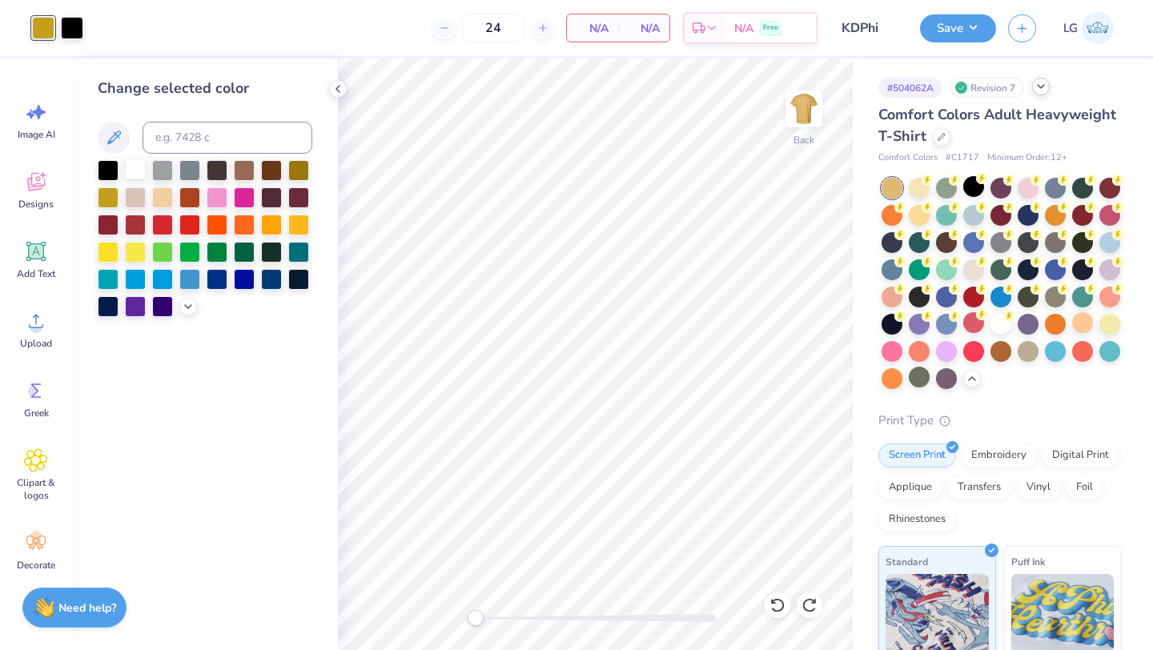
click at [131, 167] on div at bounding box center [135, 169] width 21 height 21
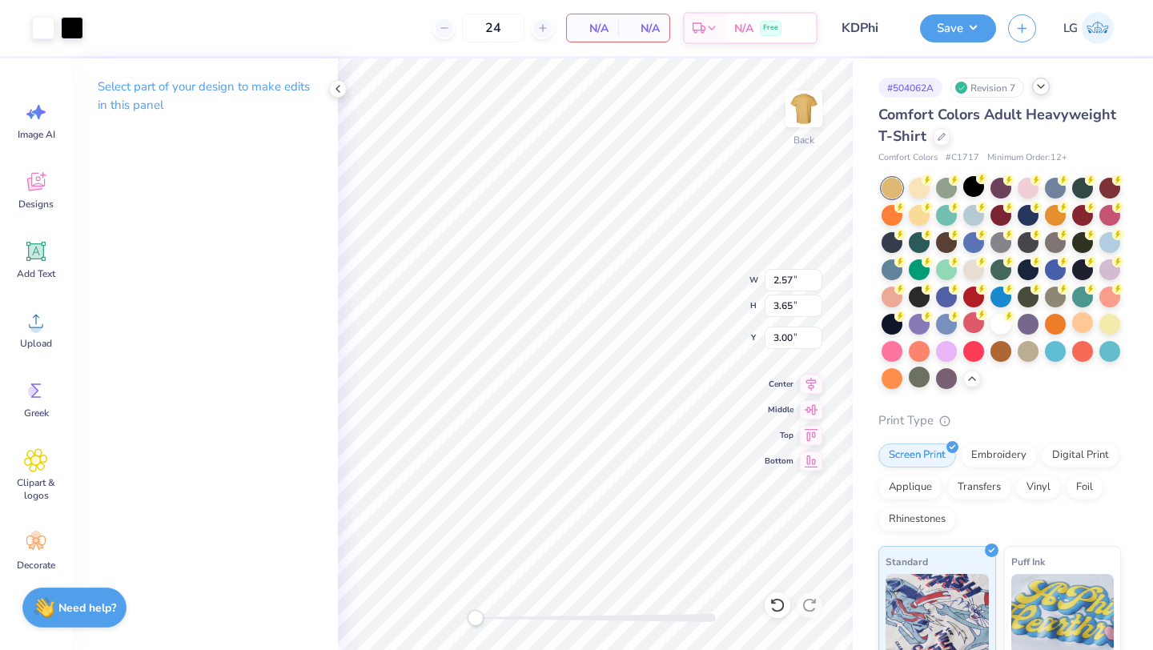
type input "3.00"
type input "4.25"
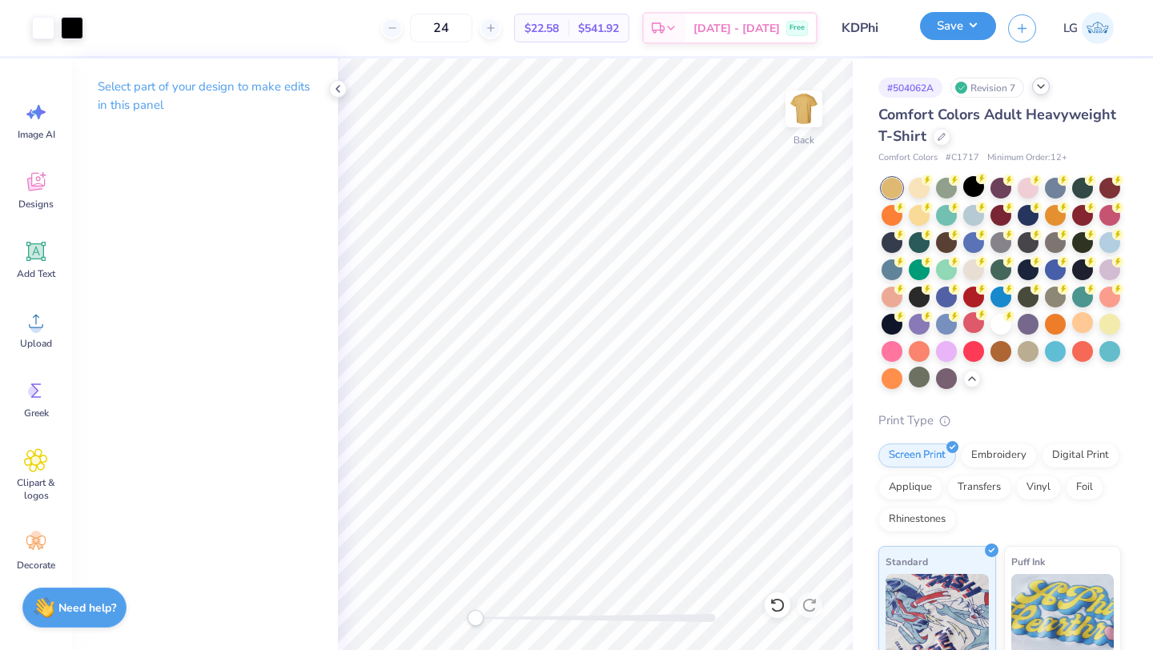
click at [945, 30] on button "Save" at bounding box center [958, 26] width 76 height 28
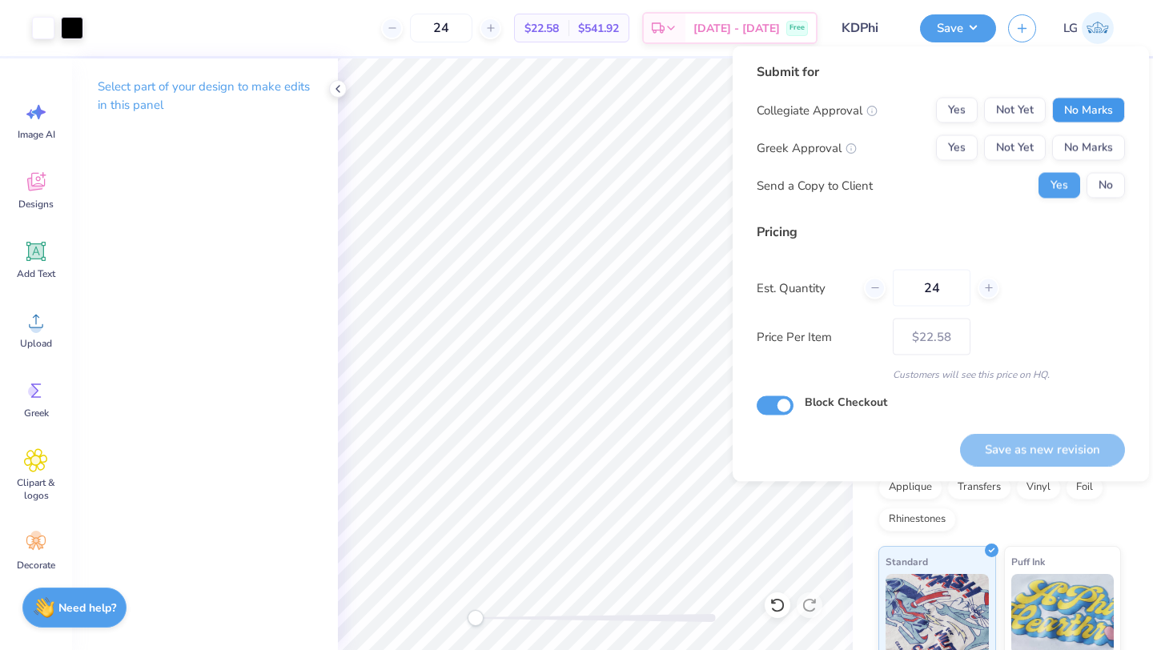
click at [1088, 118] on button "No Marks" at bounding box center [1088, 111] width 73 height 26
click at [1088, 140] on button "No Marks" at bounding box center [1088, 148] width 73 height 26
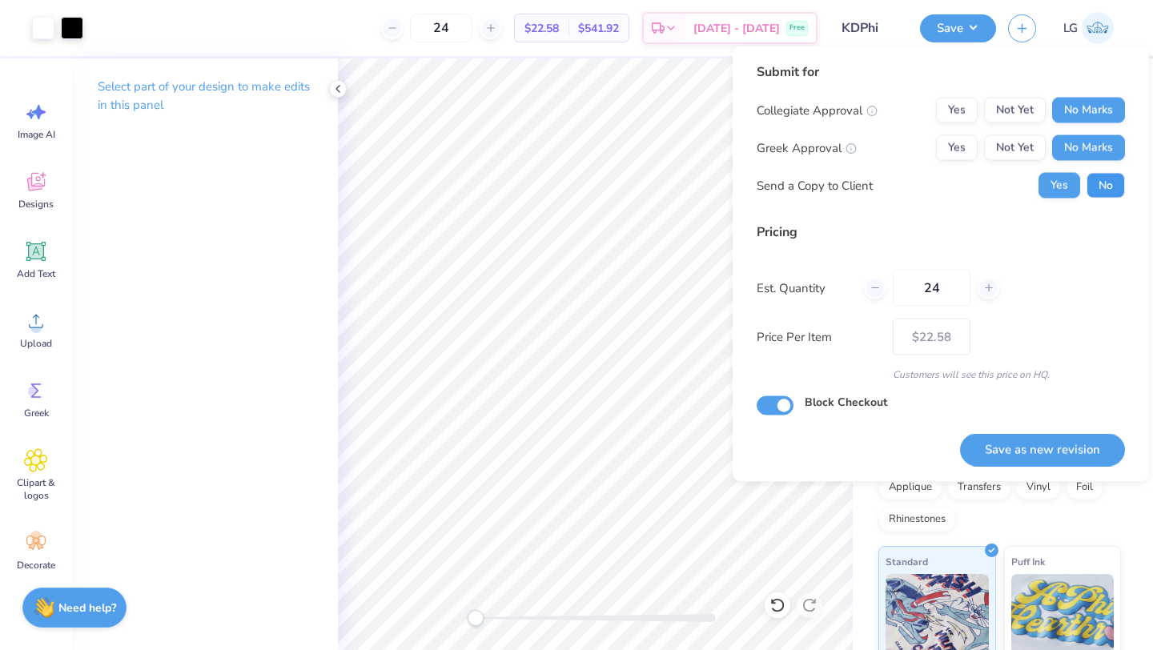
click at [1094, 187] on button "No" at bounding box center [1106, 186] width 38 height 26
click at [1006, 461] on button "Save as new revision" at bounding box center [1042, 449] width 165 height 33
type input "$22.58"
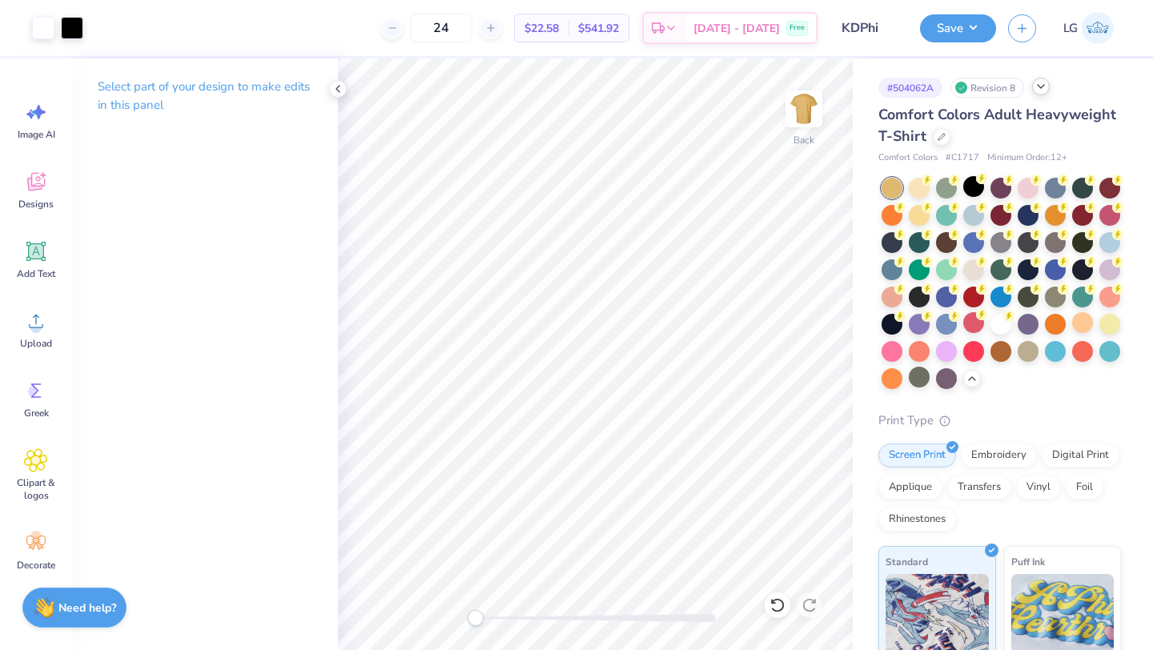
click at [1043, 89] on icon at bounding box center [1041, 86] width 13 height 13
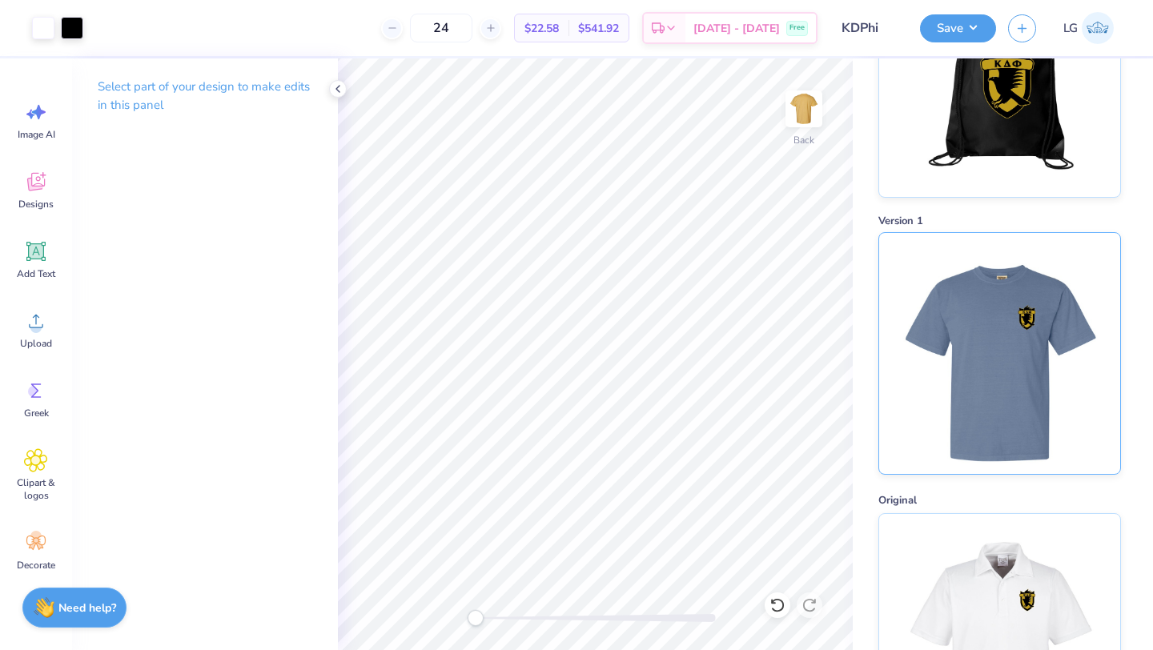
scroll to position [1572, 0]
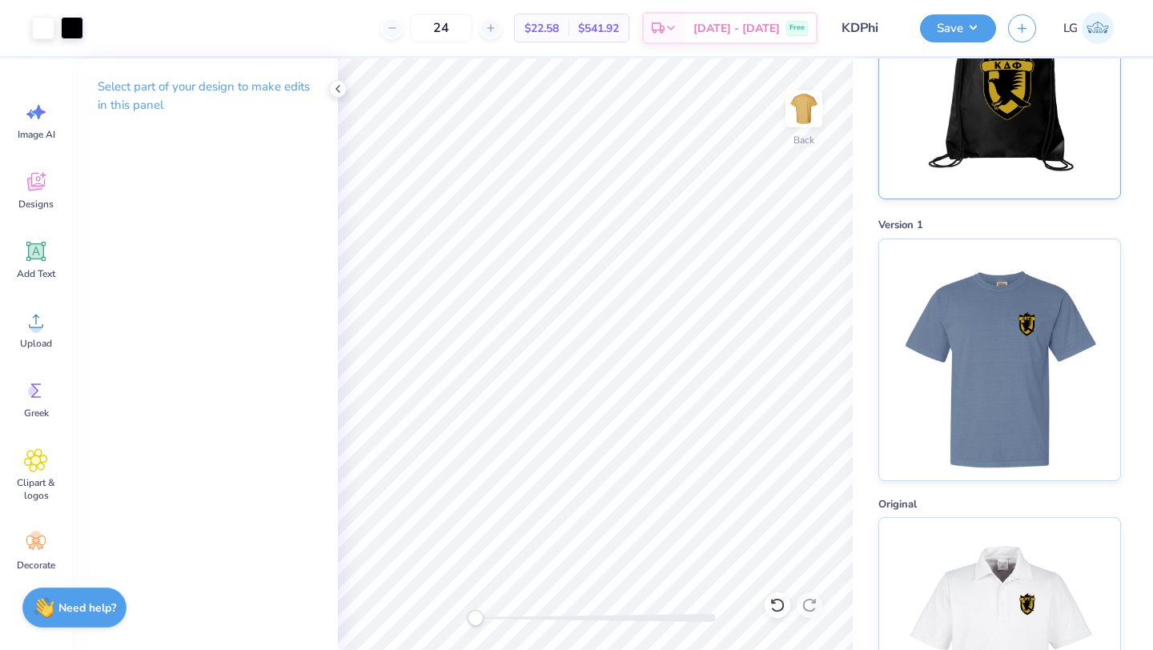
click at [969, 147] on img at bounding box center [999, 78] width 199 height 241
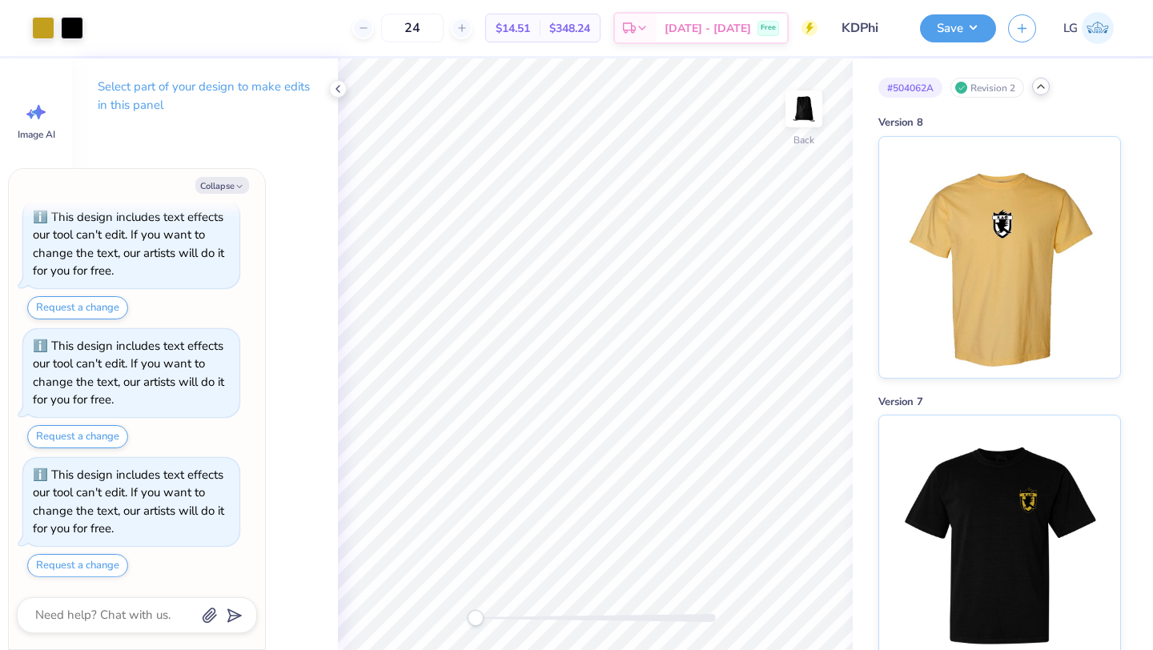
click at [1045, 82] on icon at bounding box center [1041, 86] width 13 height 13
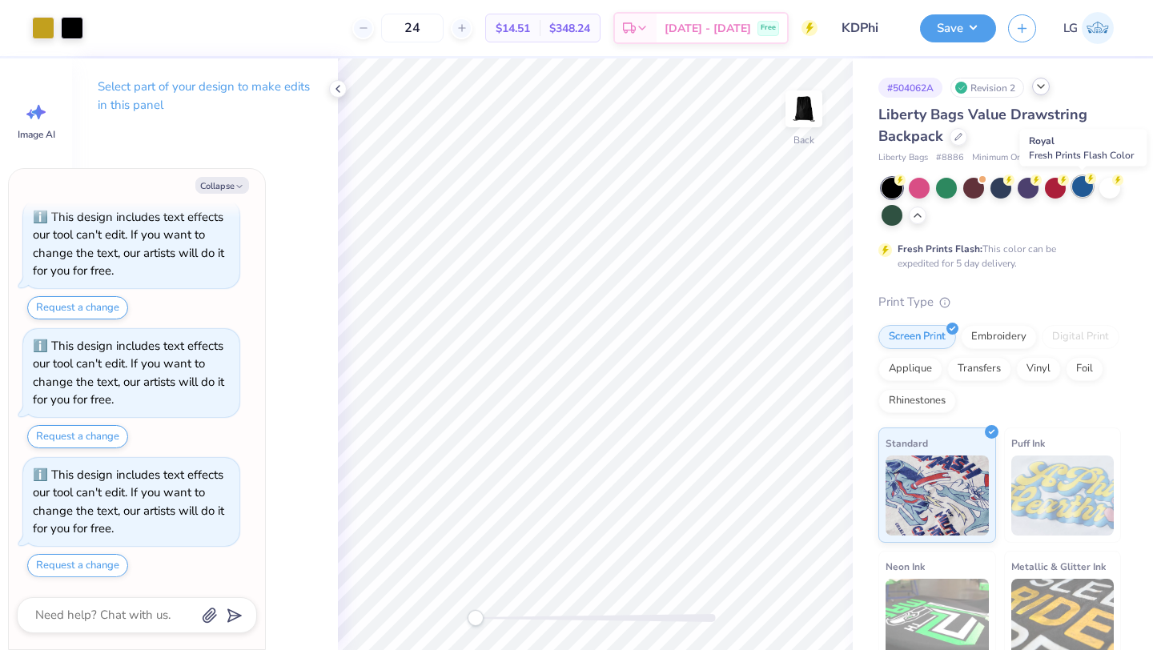
click at [1088, 181] on circle at bounding box center [1090, 178] width 11 height 11
click at [919, 215] on icon at bounding box center [917, 213] width 13 height 13
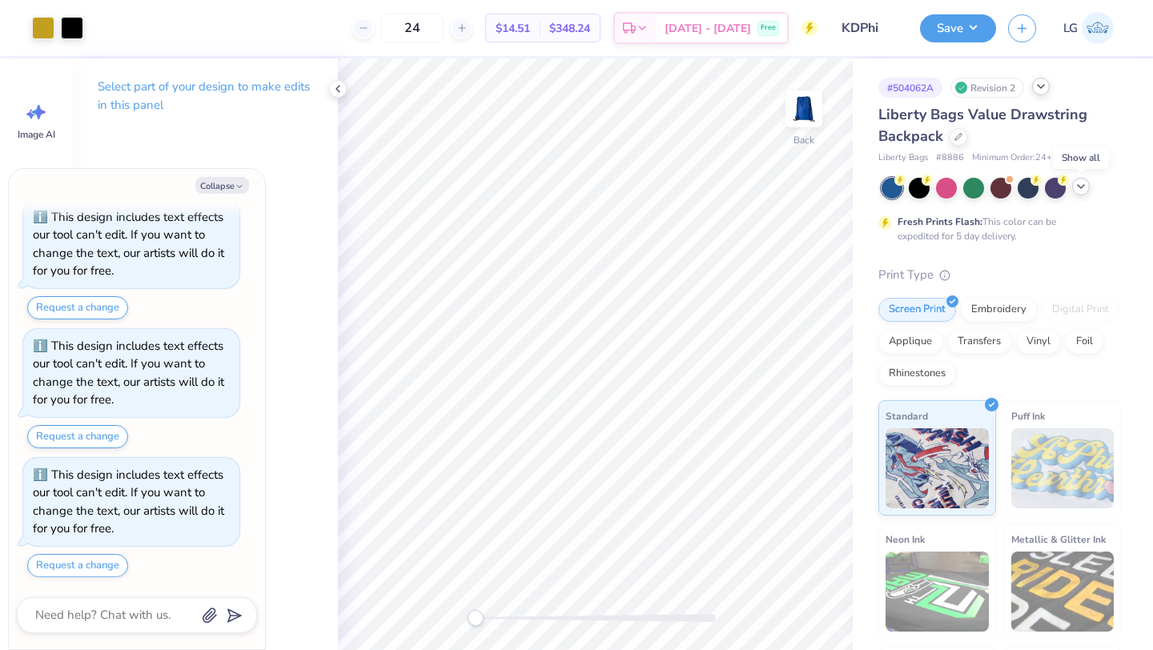
click at [1088, 187] on div at bounding box center [1081, 187] width 18 height 18
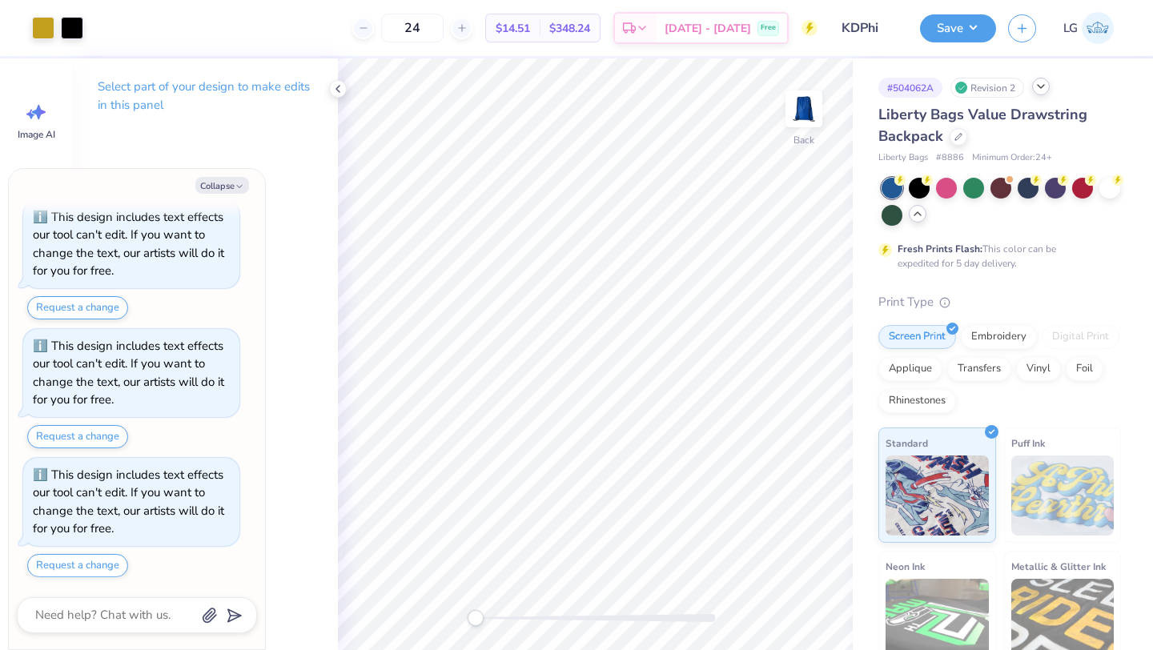
click at [915, 218] on icon at bounding box center [917, 213] width 13 height 13
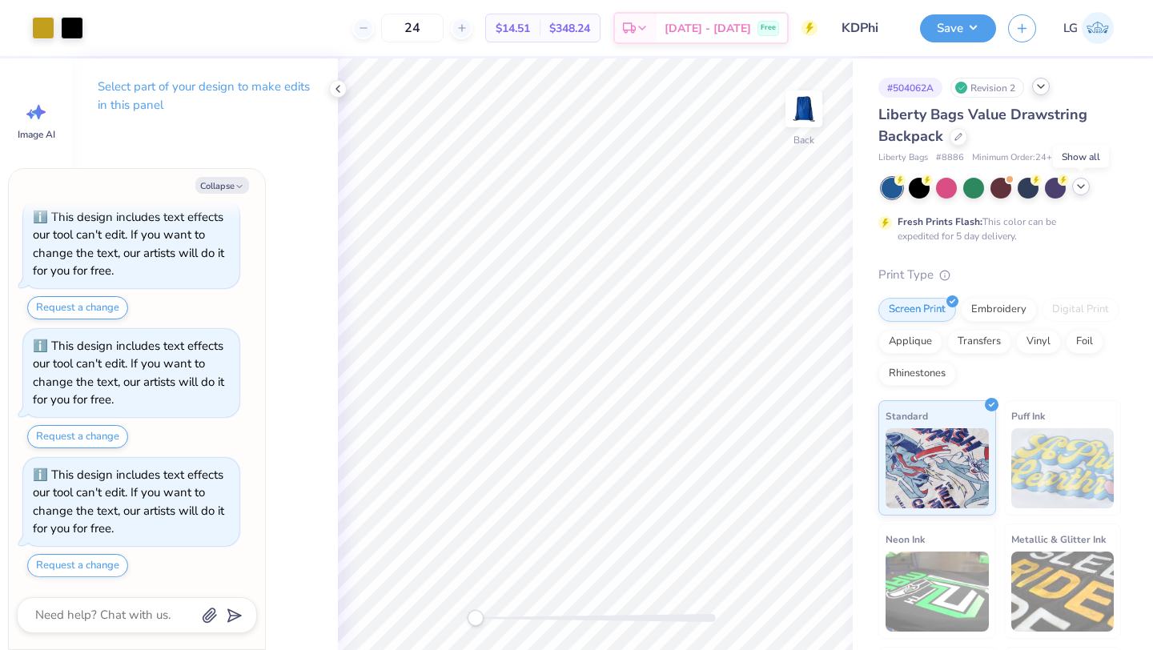
click at [1078, 187] on icon at bounding box center [1081, 186] width 13 height 13
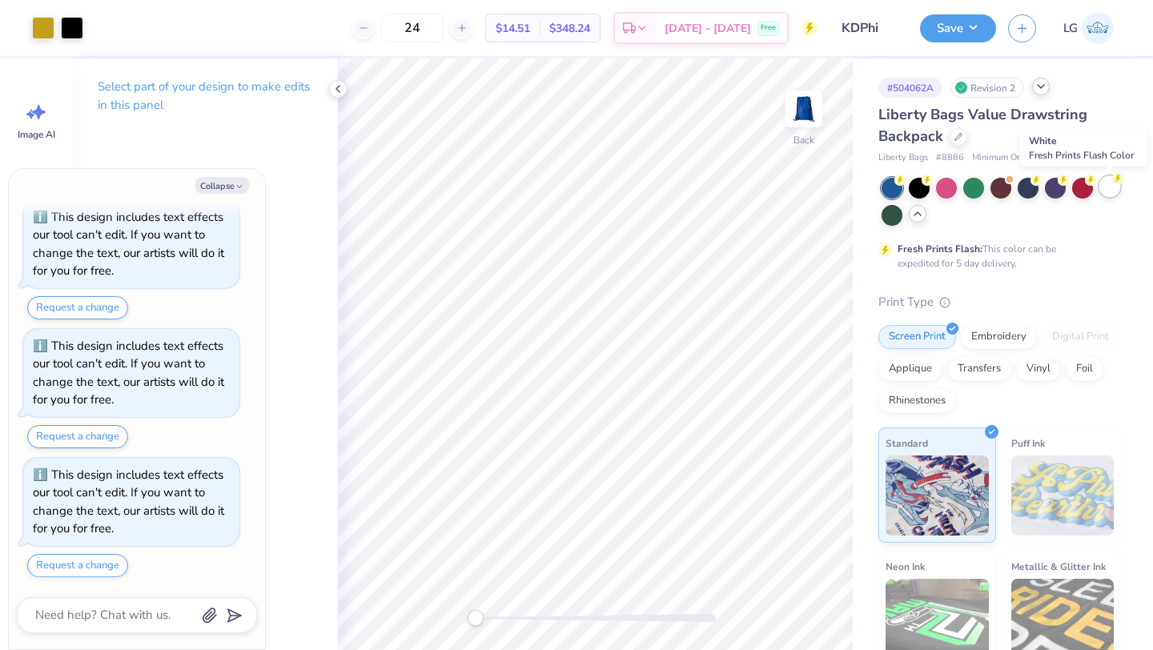
click at [1110, 185] on div at bounding box center [1110, 186] width 21 height 21
click at [944, 30] on button "Save" at bounding box center [958, 26] width 76 height 28
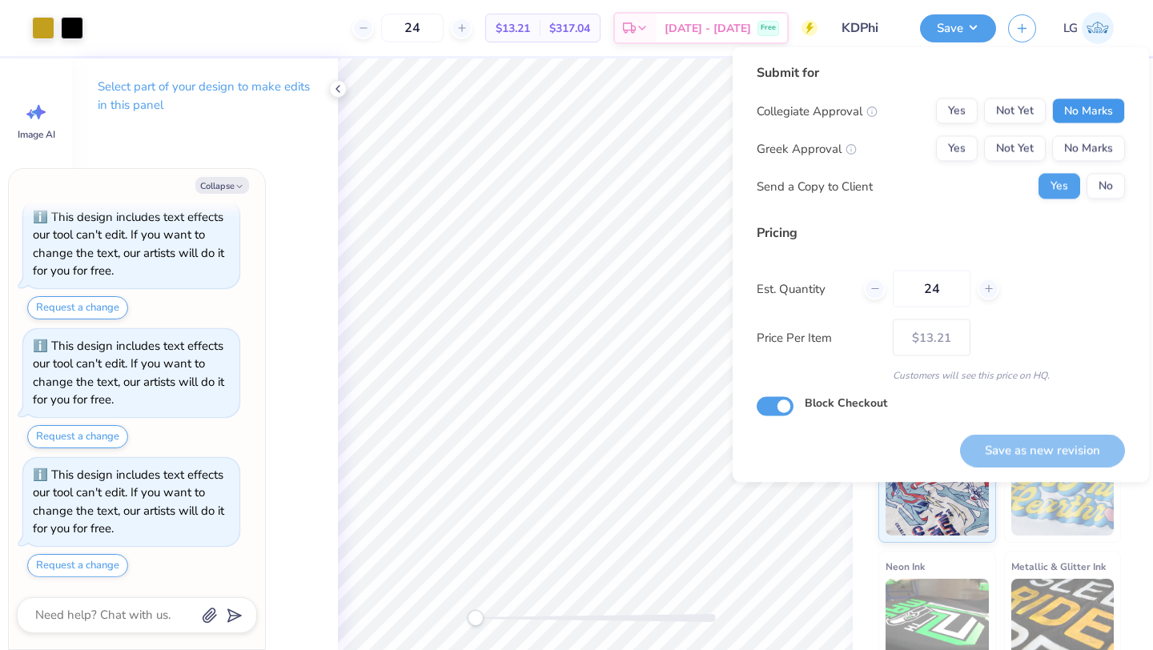
click at [1093, 117] on button "No Marks" at bounding box center [1088, 112] width 73 height 26
click at [1090, 141] on button "No Marks" at bounding box center [1088, 149] width 73 height 26
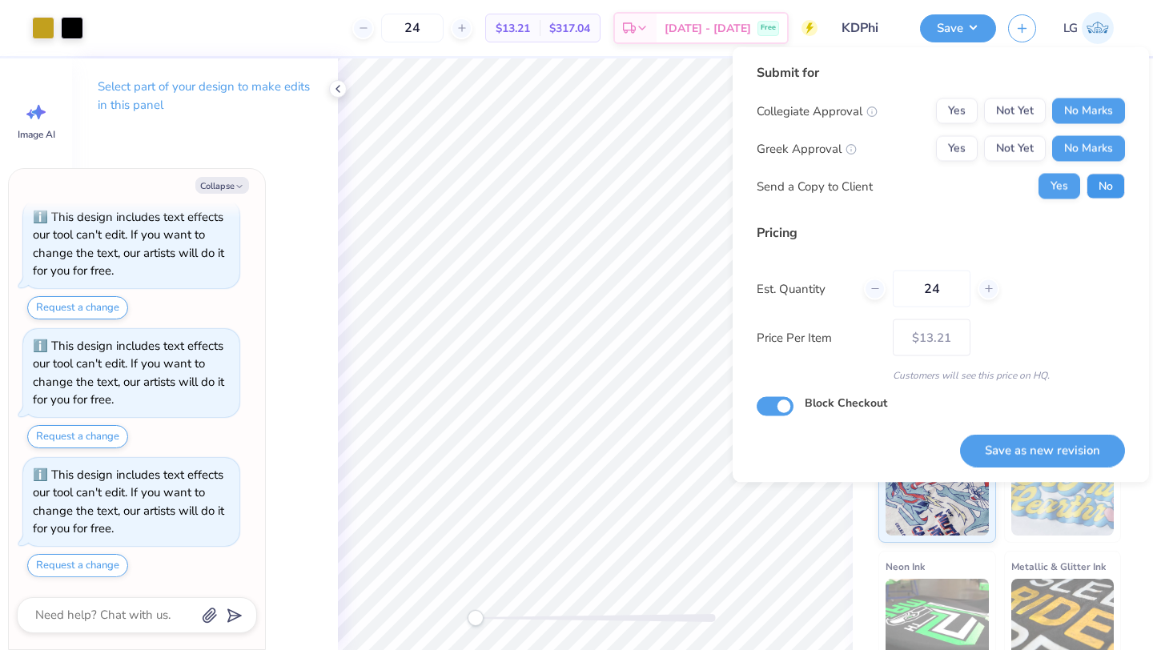
click at [1093, 180] on button "No" at bounding box center [1106, 187] width 38 height 26
click at [1014, 447] on button "Save as new revision" at bounding box center [1042, 450] width 165 height 33
type textarea "x"
type input "– –"
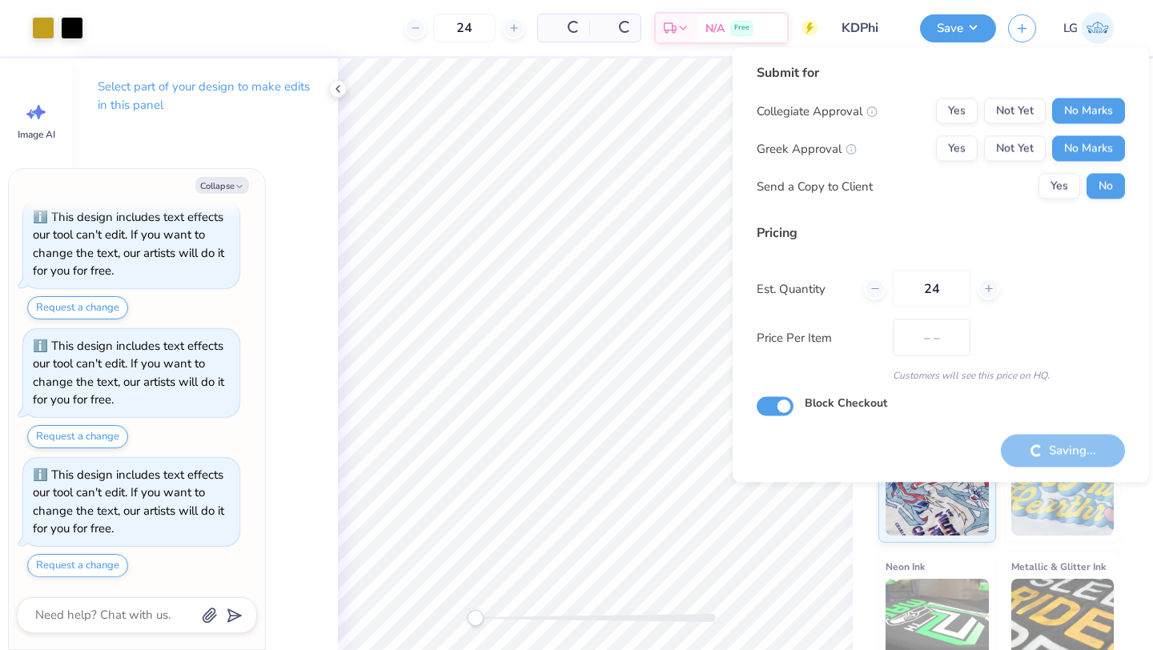
type textarea "x"
type input "$13.21"
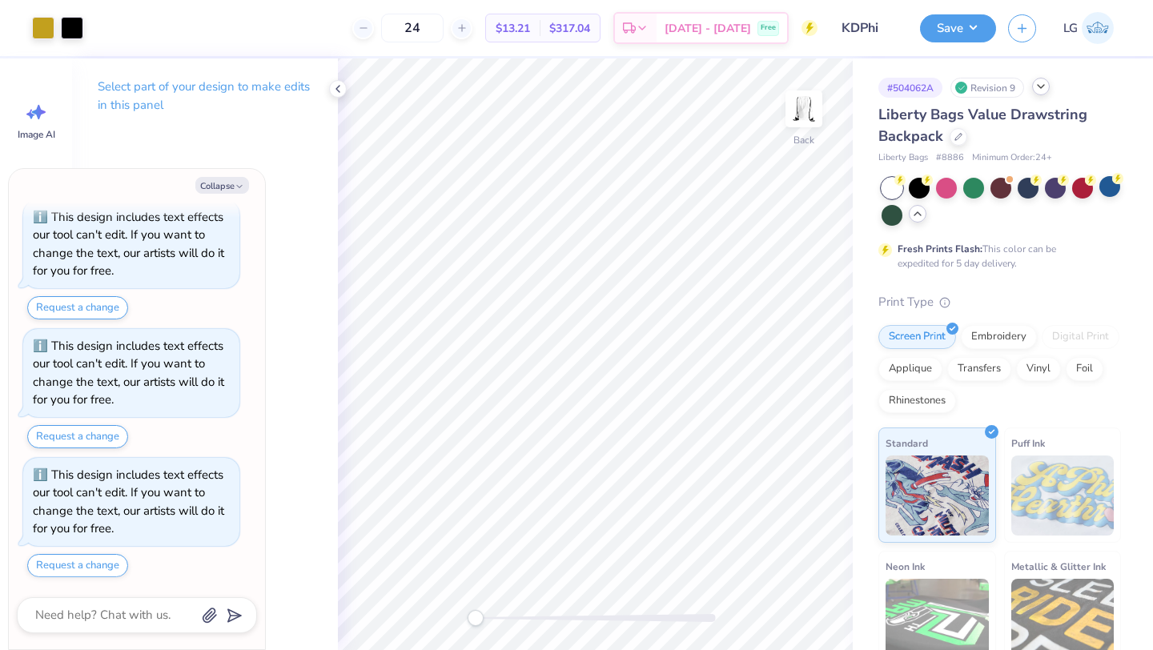
click at [1041, 90] on icon at bounding box center [1041, 86] width 13 height 13
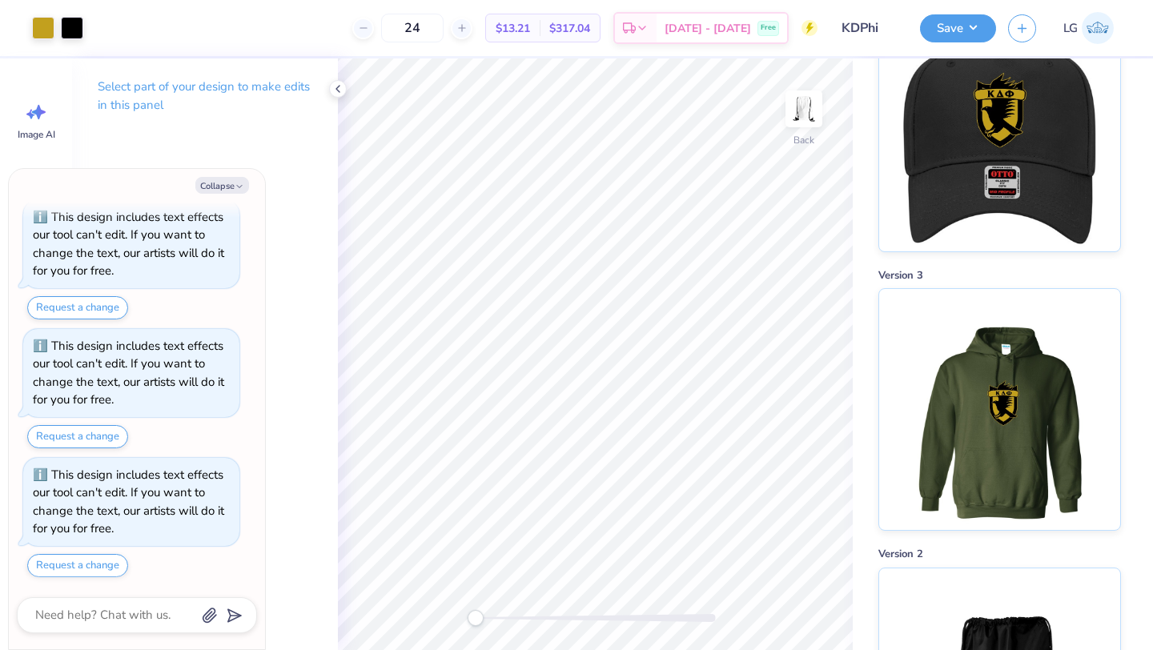
scroll to position [1971, 0]
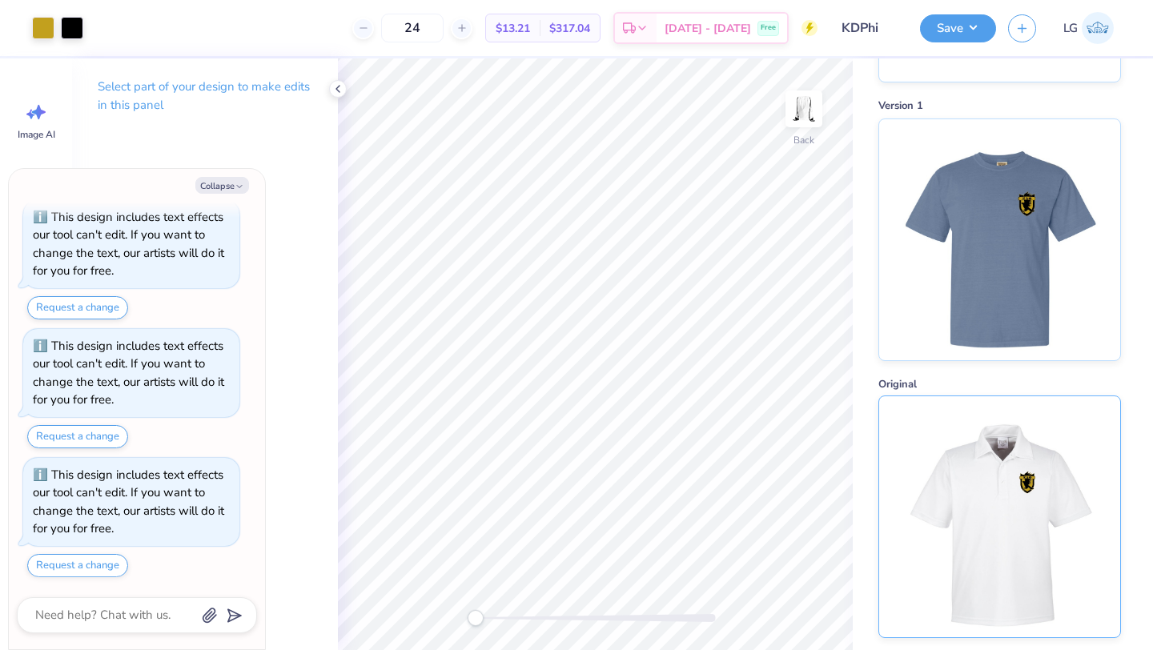
click at [985, 485] on img at bounding box center [999, 516] width 199 height 241
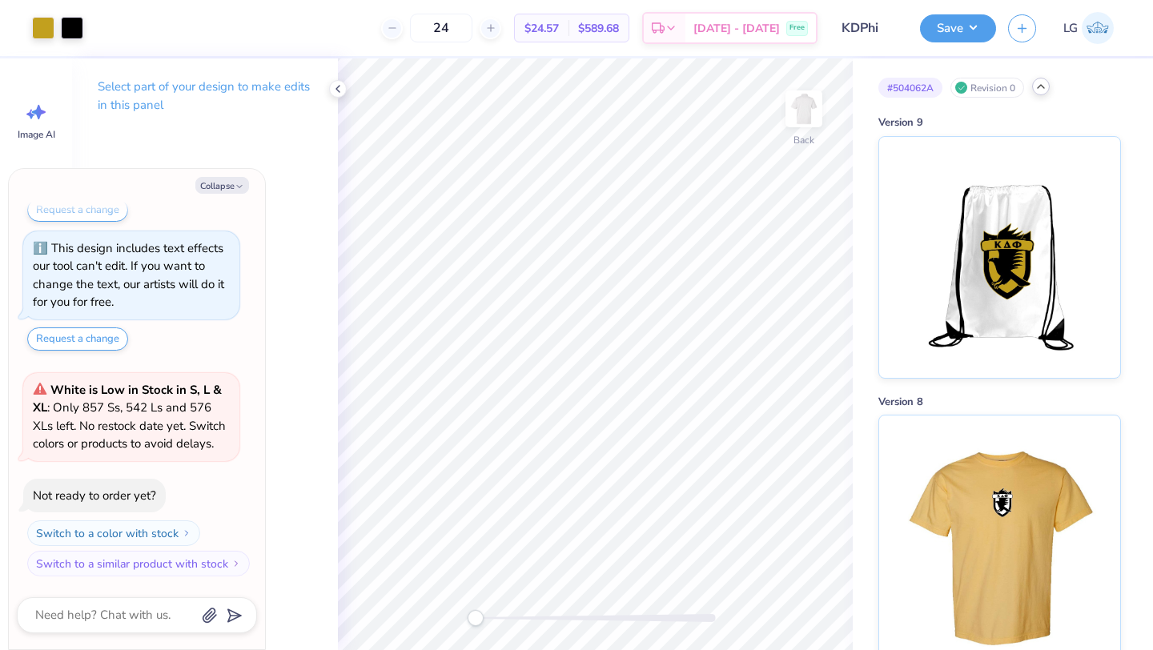
click at [1036, 87] on icon at bounding box center [1041, 86] width 13 height 13
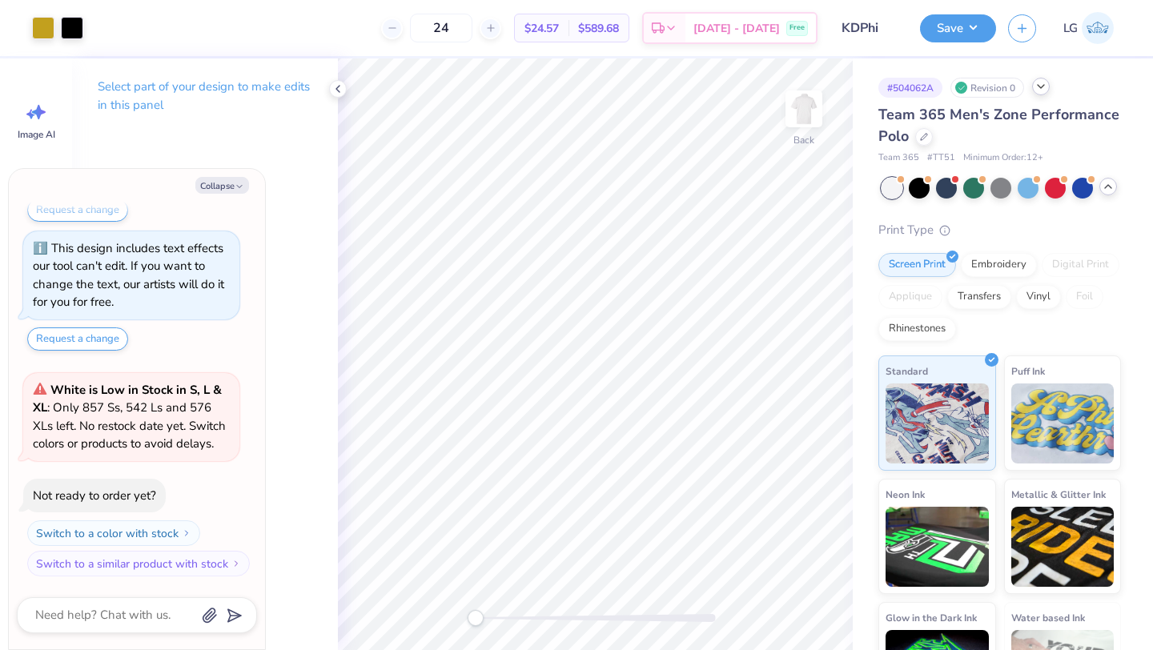
click at [1108, 187] on icon at bounding box center [1108, 186] width 13 height 13
click at [1108, 187] on div at bounding box center [1001, 188] width 239 height 21
click at [918, 187] on div at bounding box center [919, 186] width 21 height 21
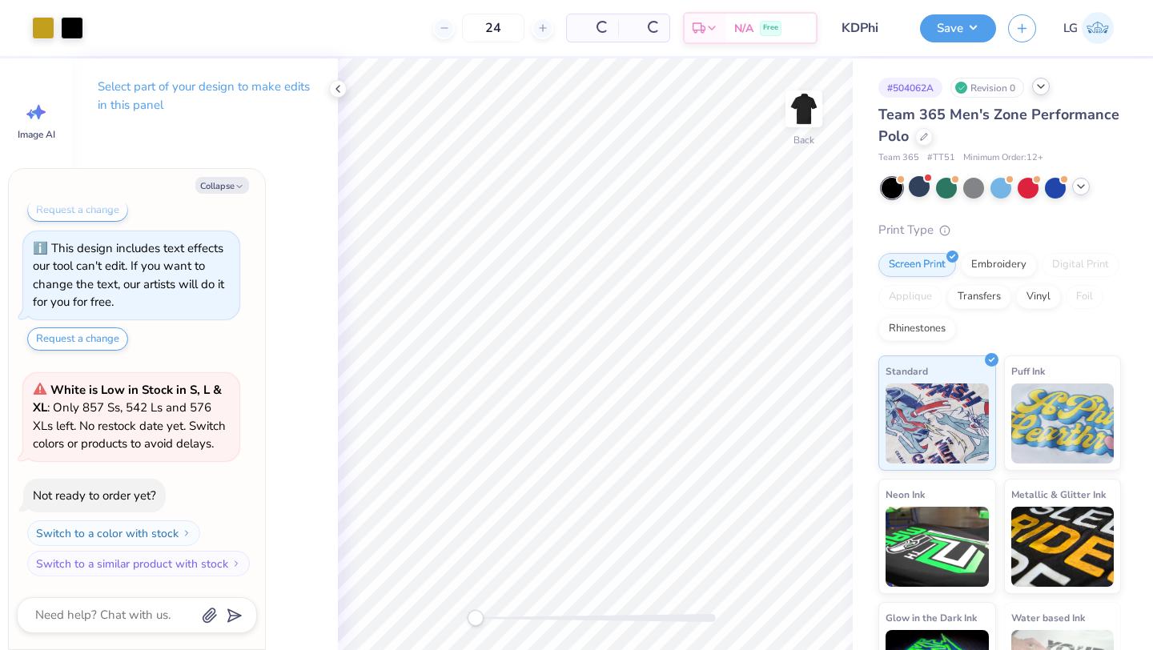
scroll to position [873, 0]
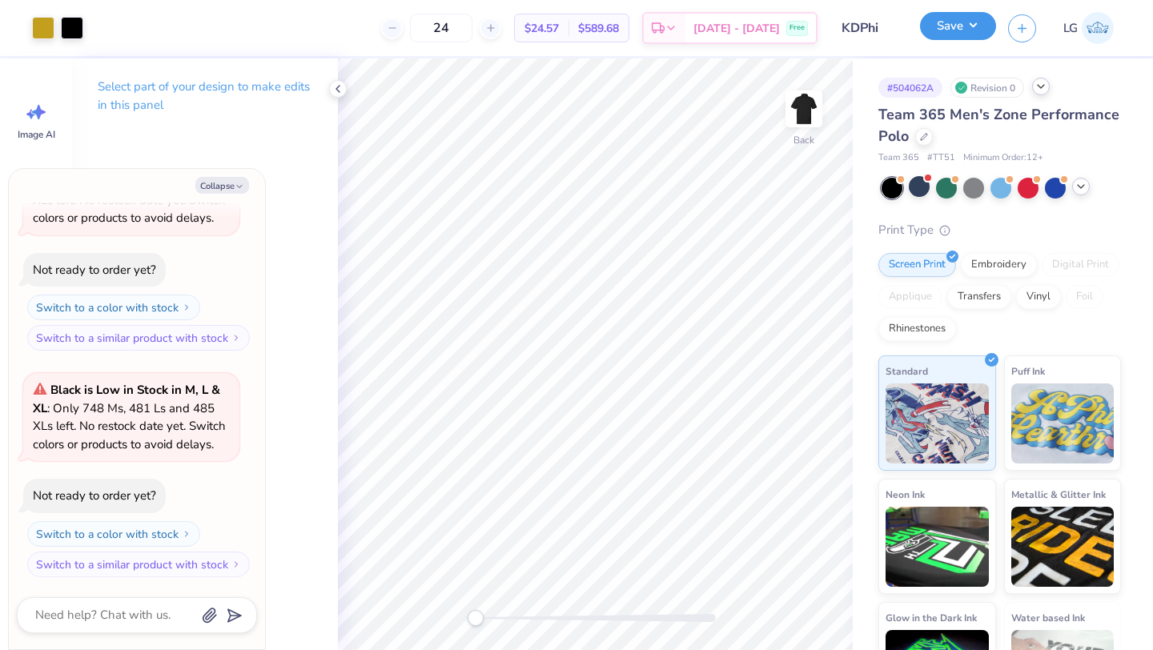
click at [944, 31] on button "Save" at bounding box center [958, 26] width 76 height 28
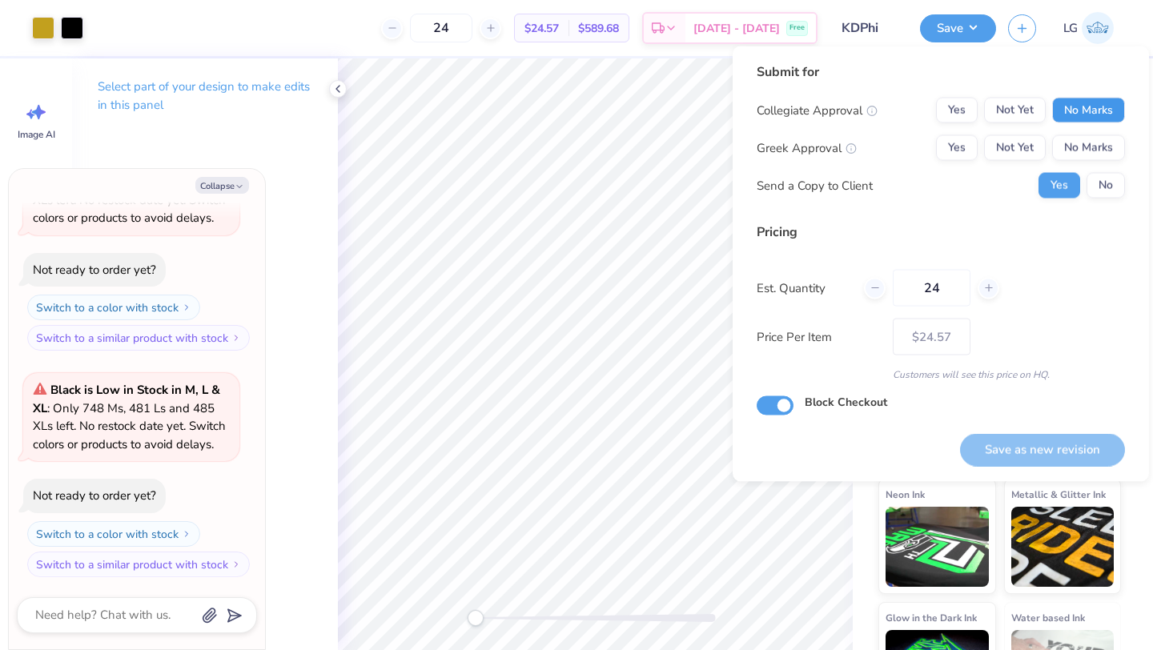
click at [1094, 112] on button "No Marks" at bounding box center [1088, 111] width 73 height 26
click at [1088, 163] on div "Collegiate Approval Yes Not Yet No Marks Greek Approval Yes Not Yet No Marks Se…" at bounding box center [941, 148] width 368 height 101
click at [1095, 159] on button "No Marks" at bounding box center [1088, 148] width 73 height 26
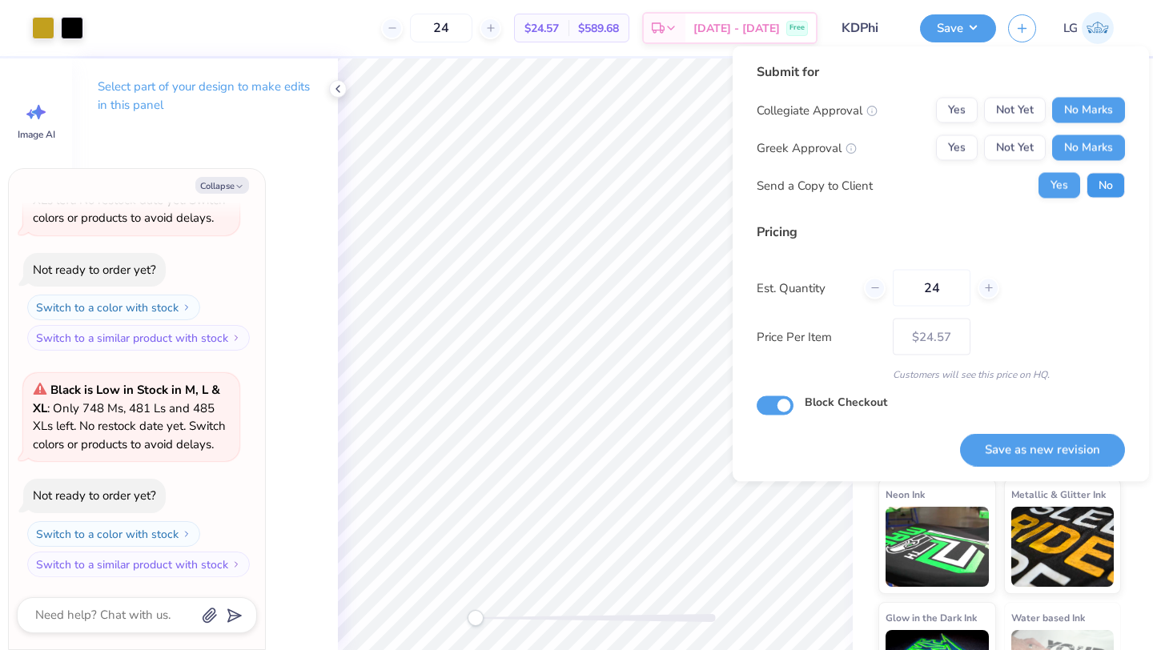
click at [1099, 195] on button "No" at bounding box center [1106, 186] width 38 height 26
click at [1011, 449] on button "Save as new revision" at bounding box center [1042, 449] width 165 height 33
type textarea "x"
type input "– –"
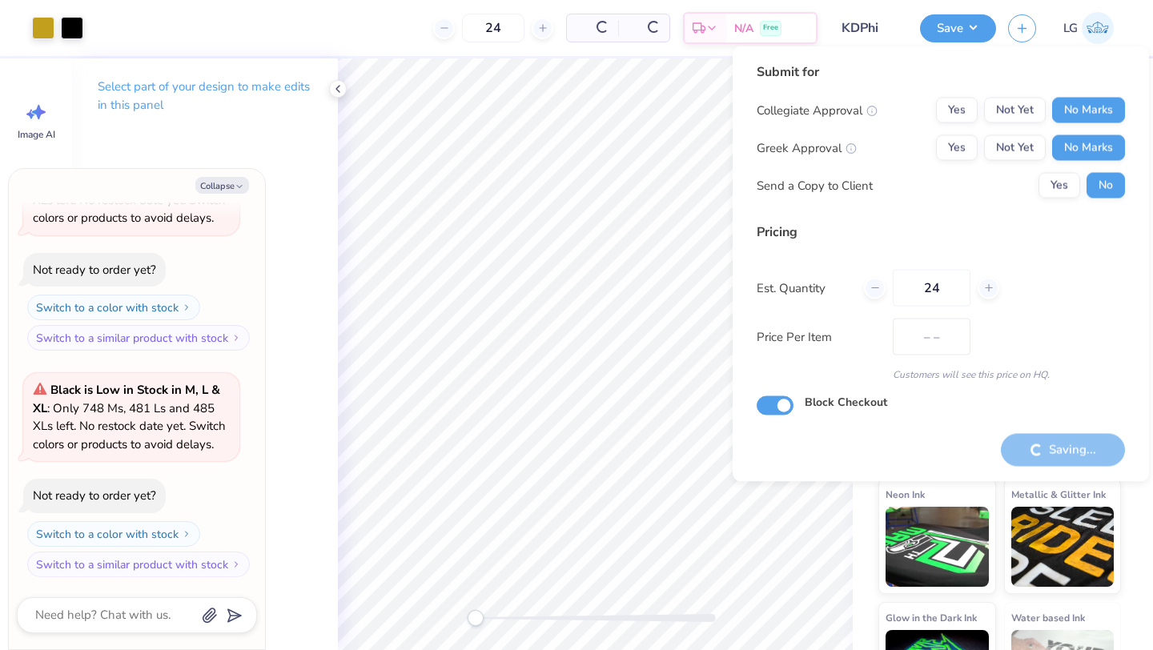
type textarea "x"
type input "$24.57"
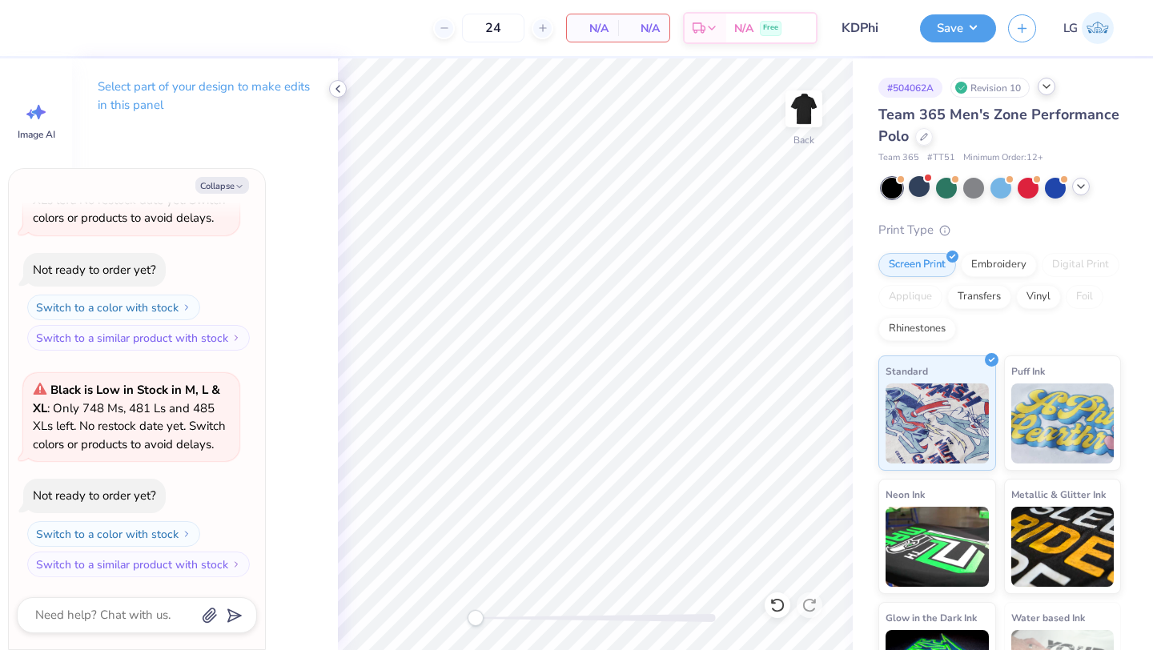
click at [340, 87] on icon at bounding box center [338, 88] width 13 height 13
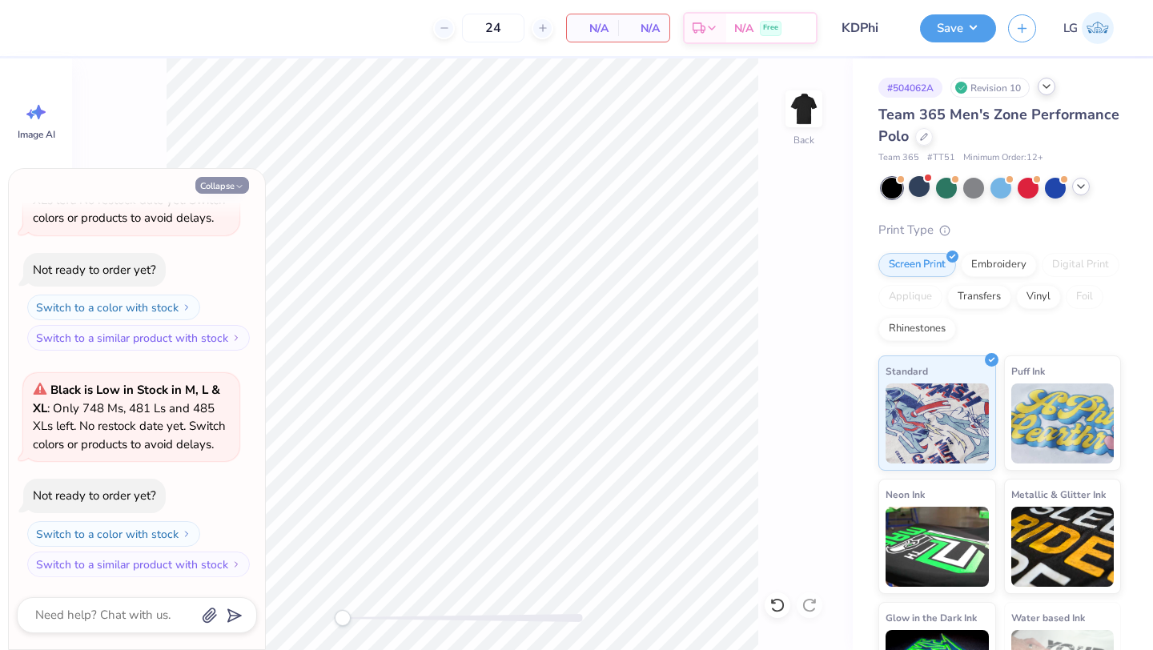
click at [227, 187] on button "Collapse" at bounding box center [222, 185] width 54 height 17
type textarea "x"
